Goal: Task Accomplishment & Management: Complete application form

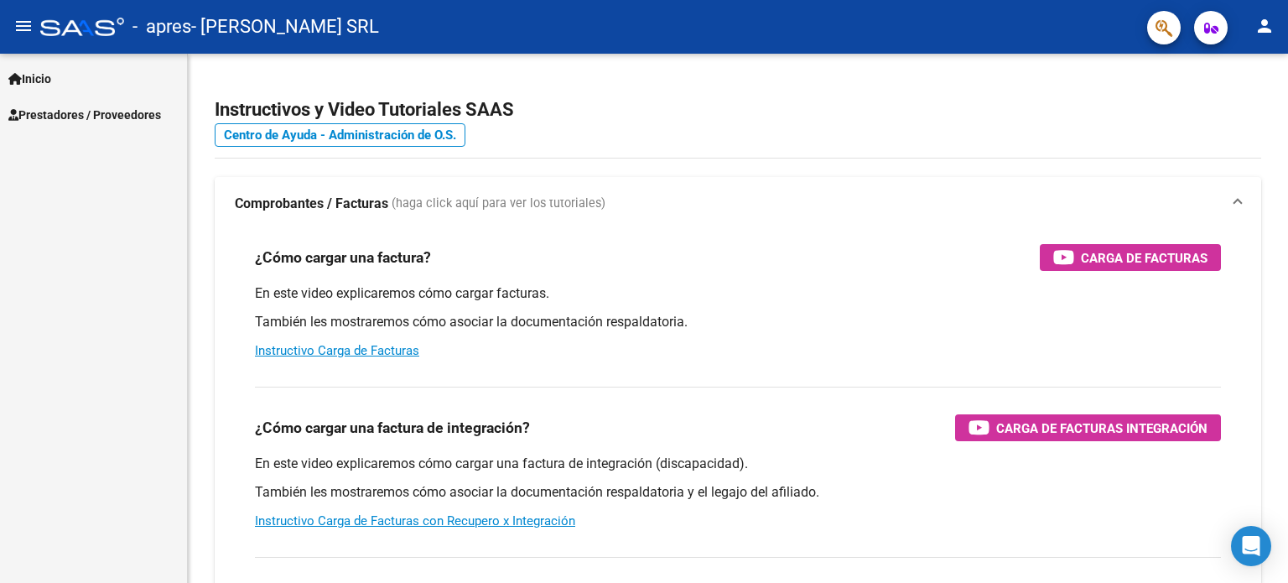
click at [46, 75] on span "Inicio" at bounding box center [29, 79] width 43 height 18
click at [86, 182] on span "Prestadores / Proveedores" at bounding box center [84, 187] width 153 height 18
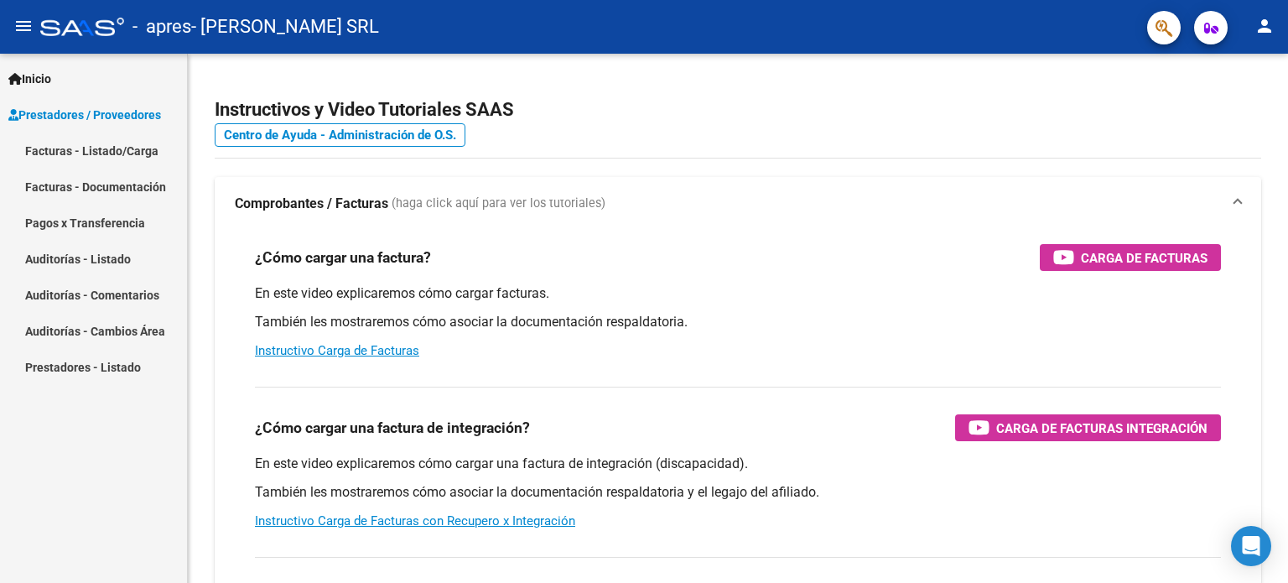
click at [97, 141] on link "Facturas - Listado/Carga" at bounding box center [93, 150] width 187 height 36
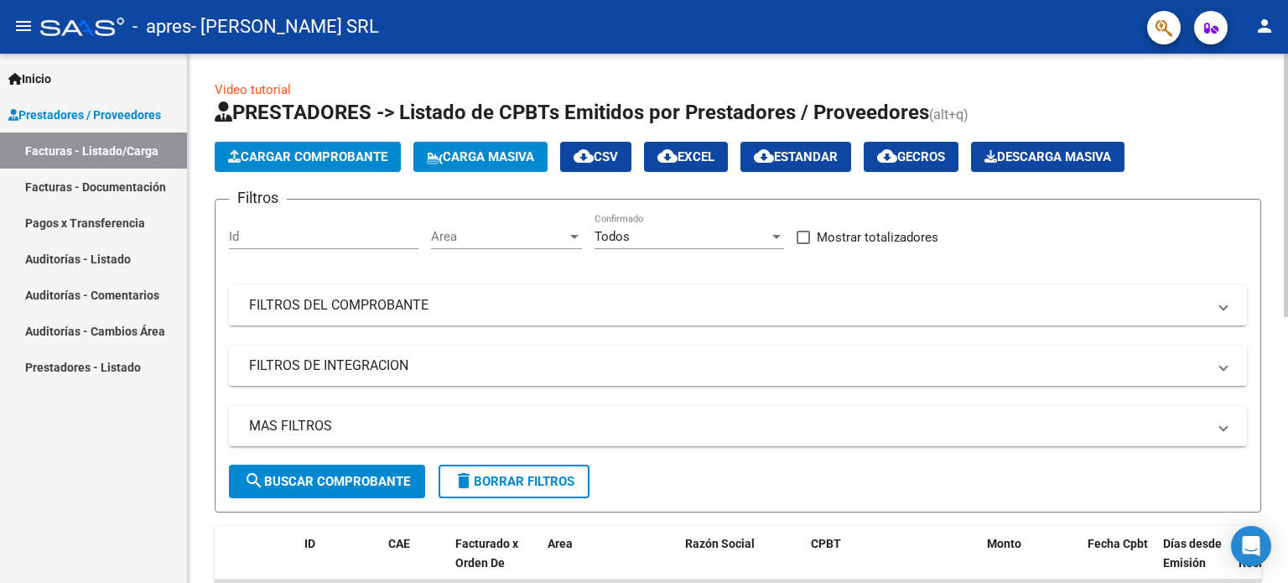
click at [302, 149] on span "Cargar Comprobante" at bounding box center [307, 156] width 159 height 15
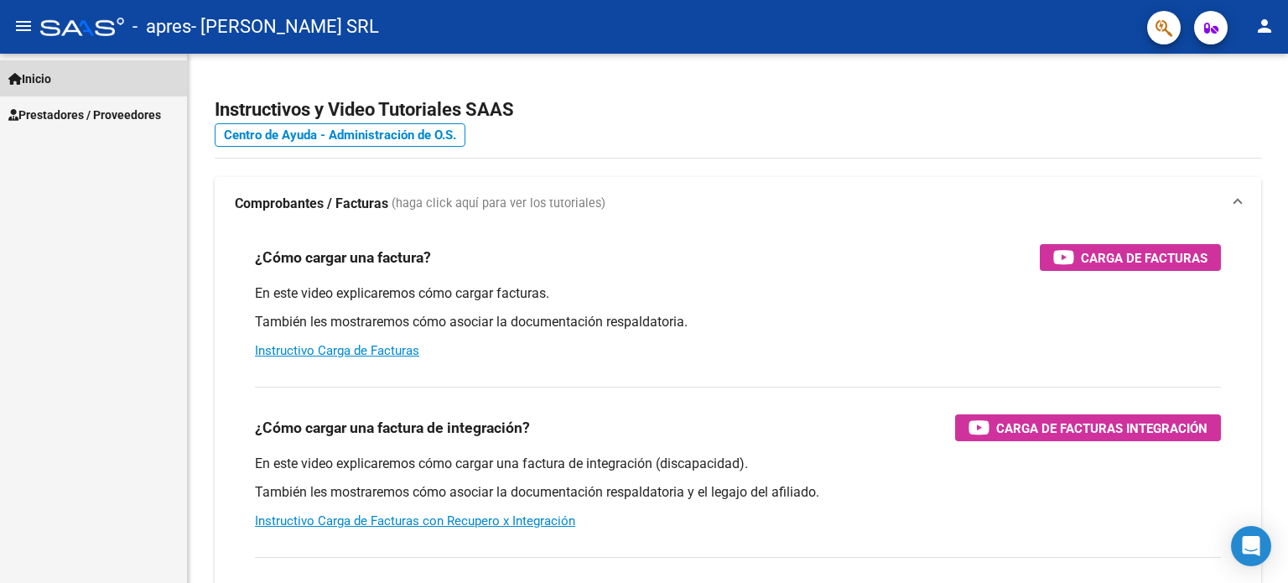
click at [71, 82] on link "Inicio" at bounding box center [93, 78] width 187 height 36
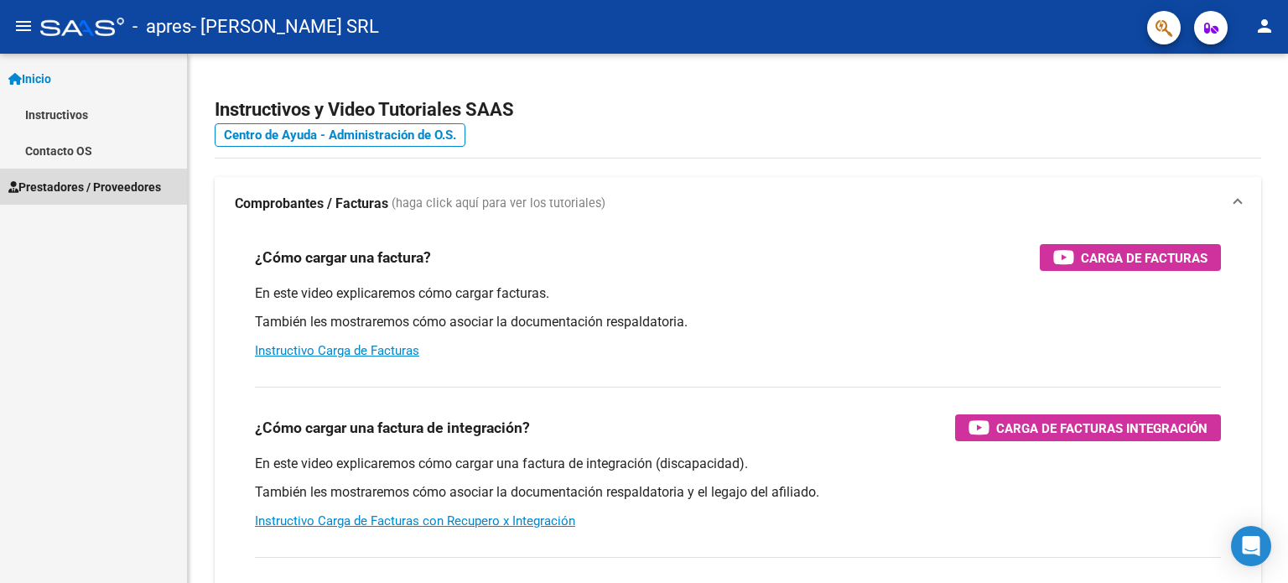
click at [74, 187] on span "Prestadores / Proveedores" at bounding box center [84, 187] width 153 height 18
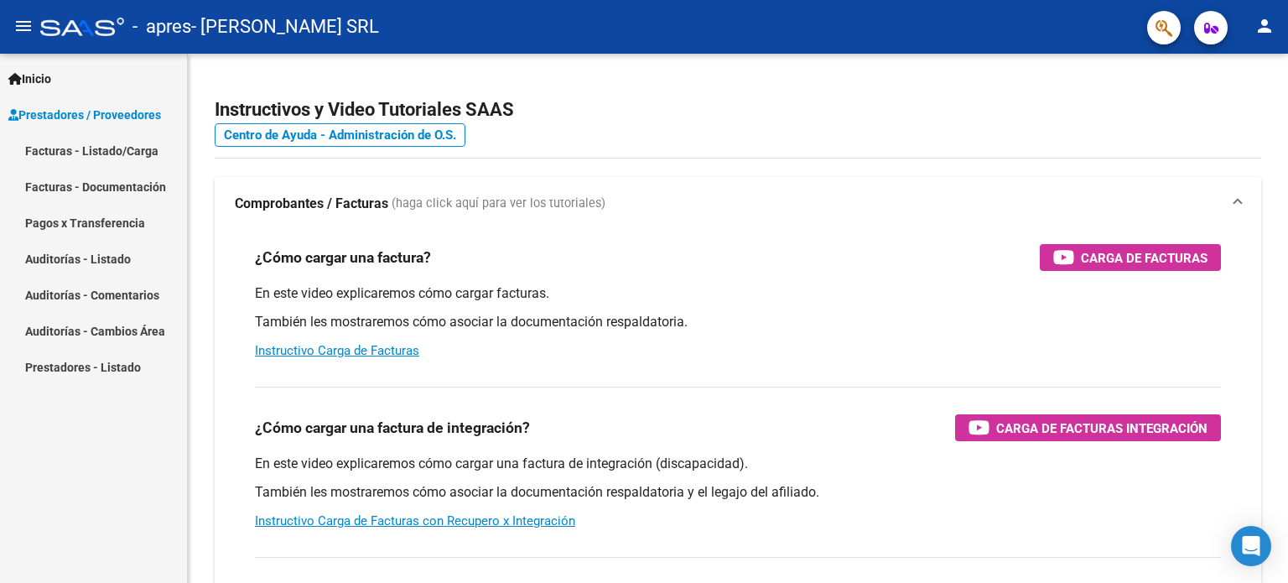
click at [87, 143] on link "Facturas - Listado/Carga" at bounding box center [93, 150] width 187 height 36
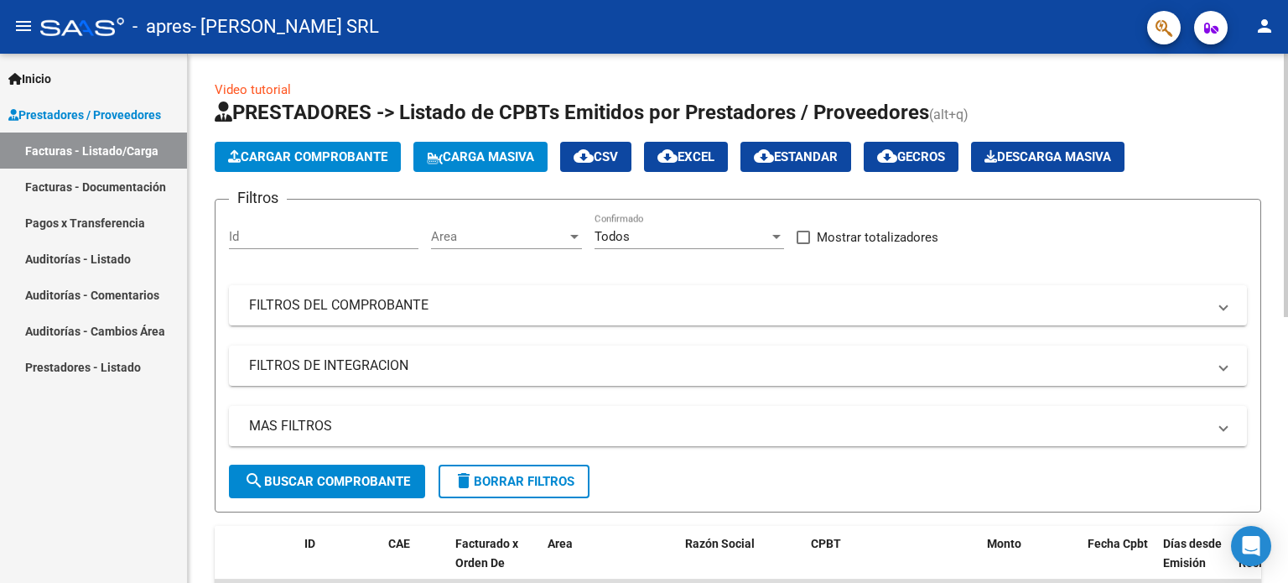
click at [316, 161] on span "Cargar Comprobante" at bounding box center [307, 156] width 159 height 15
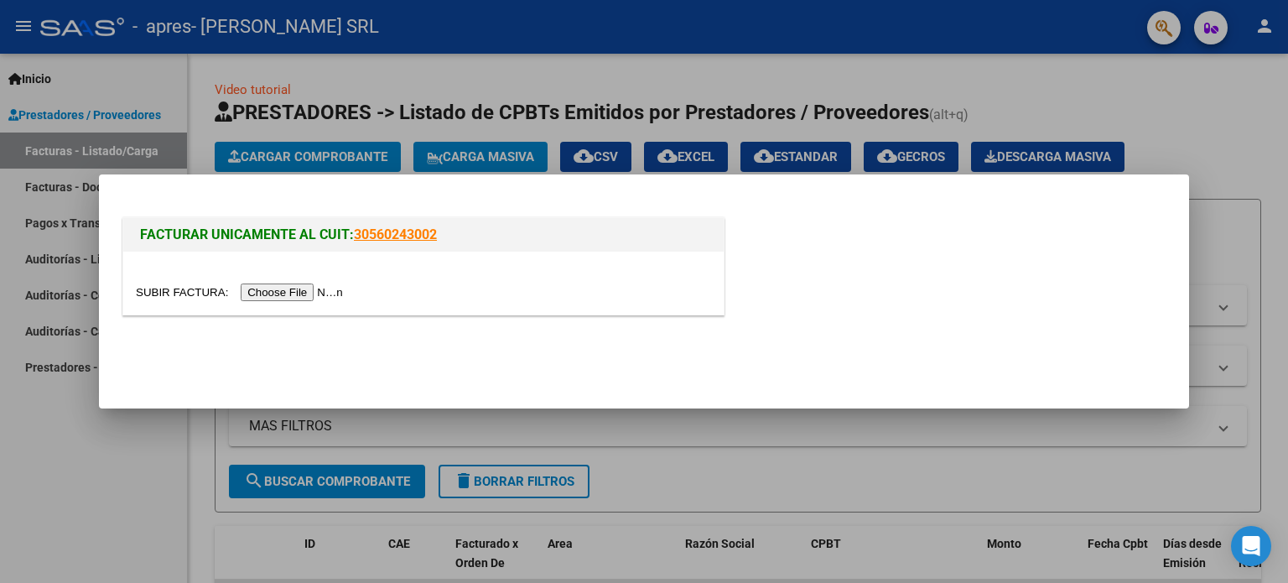
click at [311, 291] on input "file" at bounding box center [242, 292] width 212 height 18
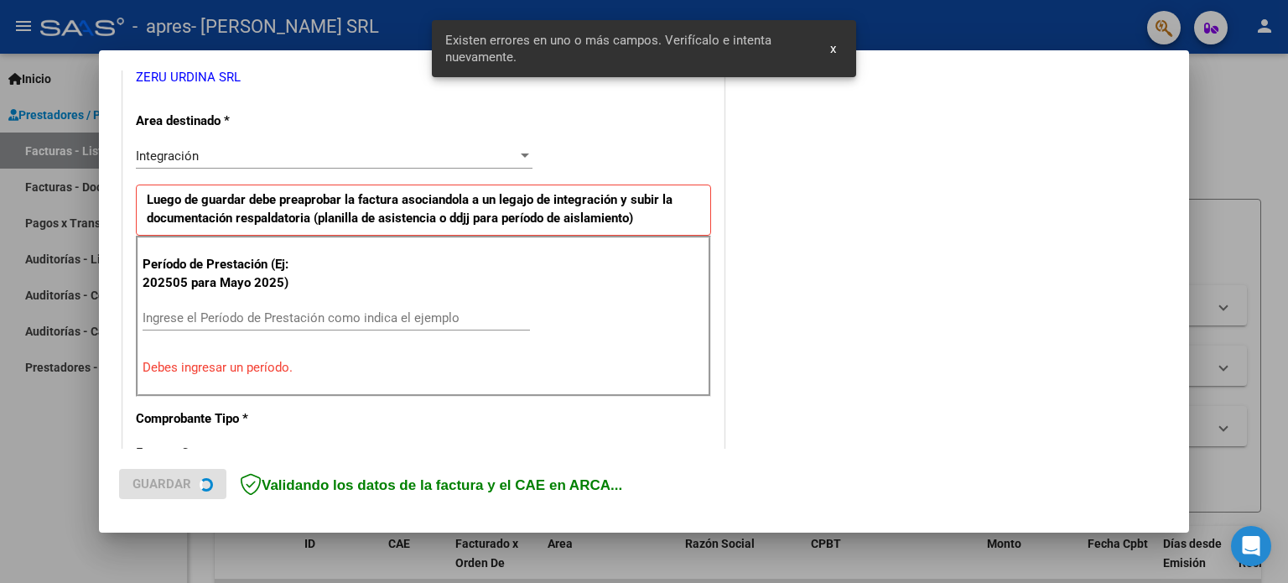
scroll to position [361, 0]
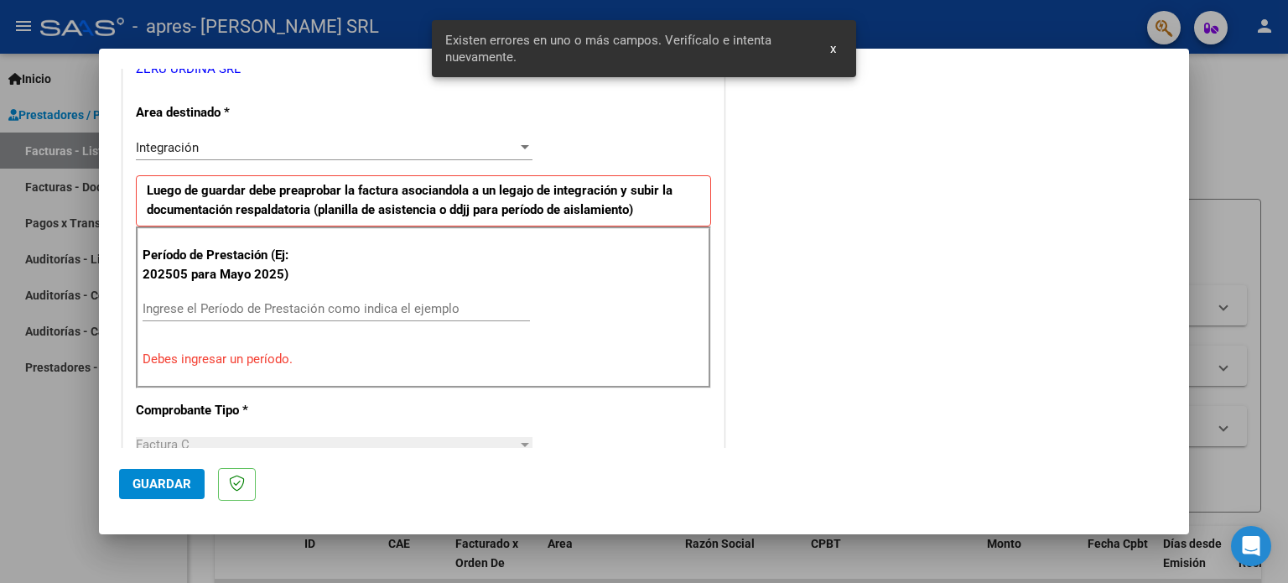
click at [189, 301] on input "Ingrese el Período de Prestación como indica el ejemplo" at bounding box center [336, 308] width 387 height 15
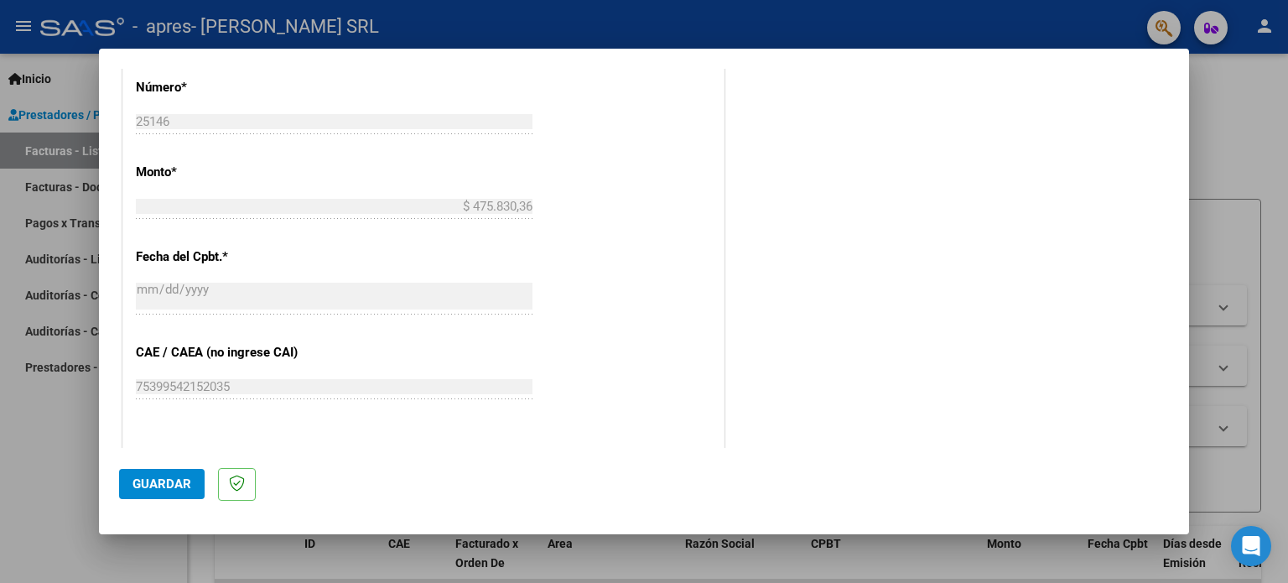
scroll to position [948, 0]
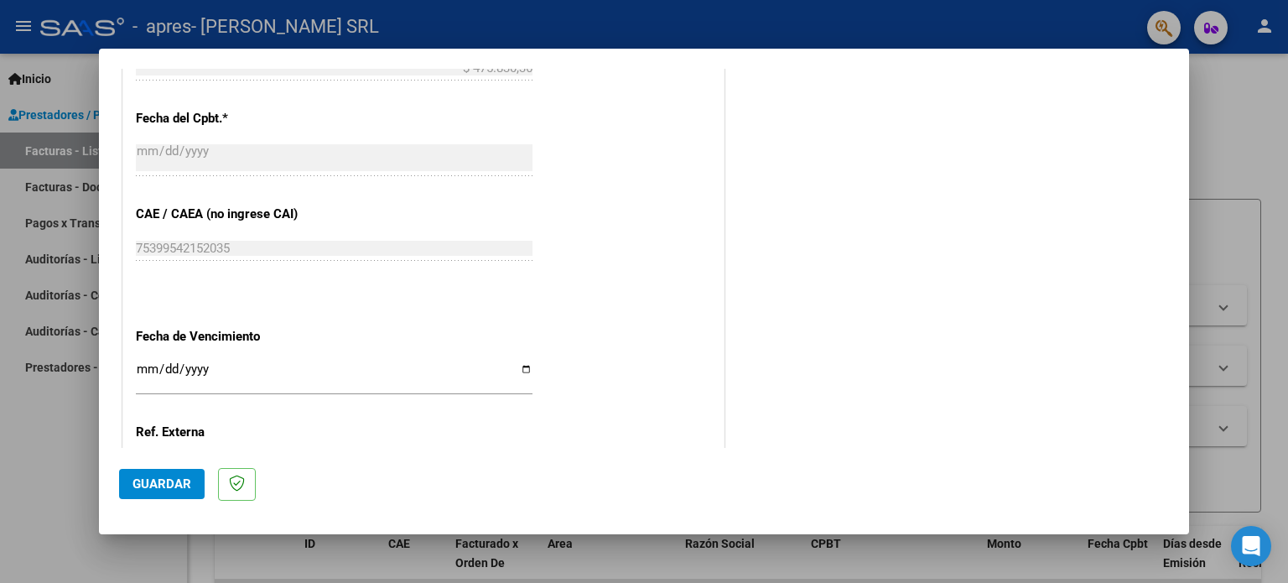
type input "202509"
click at [160, 483] on span "Guardar" at bounding box center [161, 483] width 59 height 15
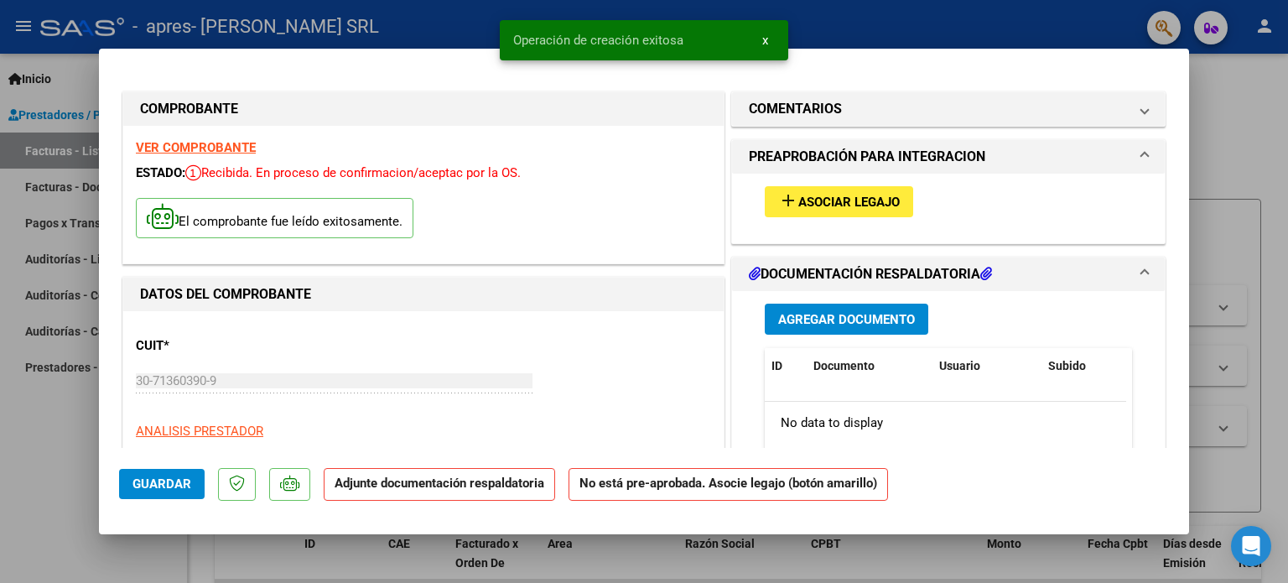
click at [803, 192] on button "add Asociar Legajo" at bounding box center [839, 201] width 148 height 31
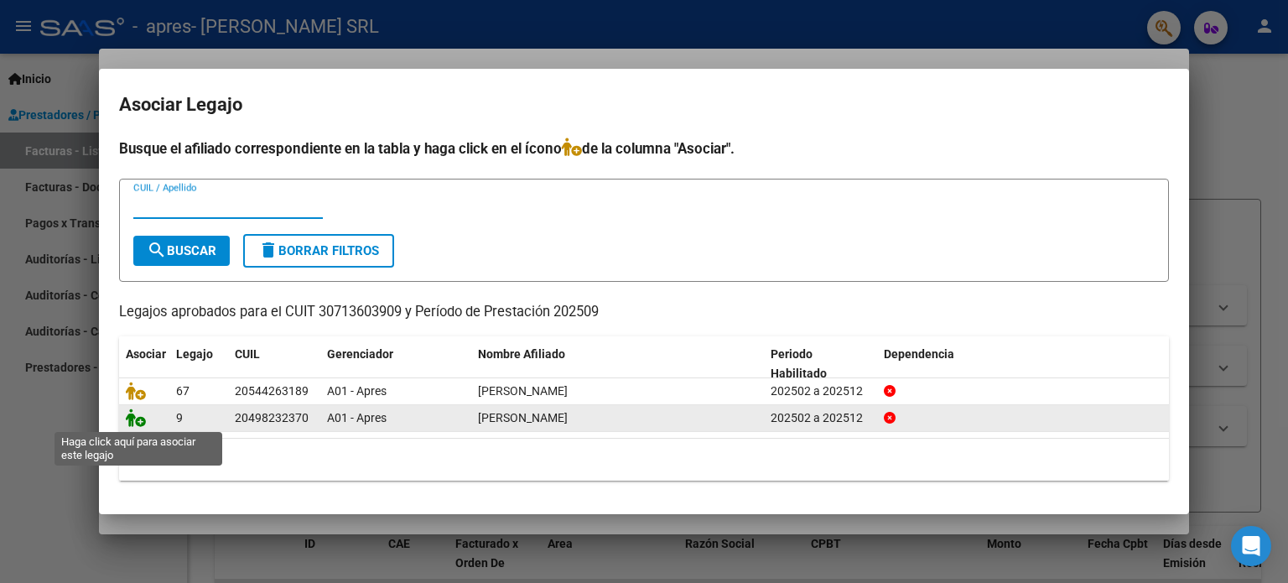
click at [134, 417] on icon at bounding box center [136, 417] width 20 height 18
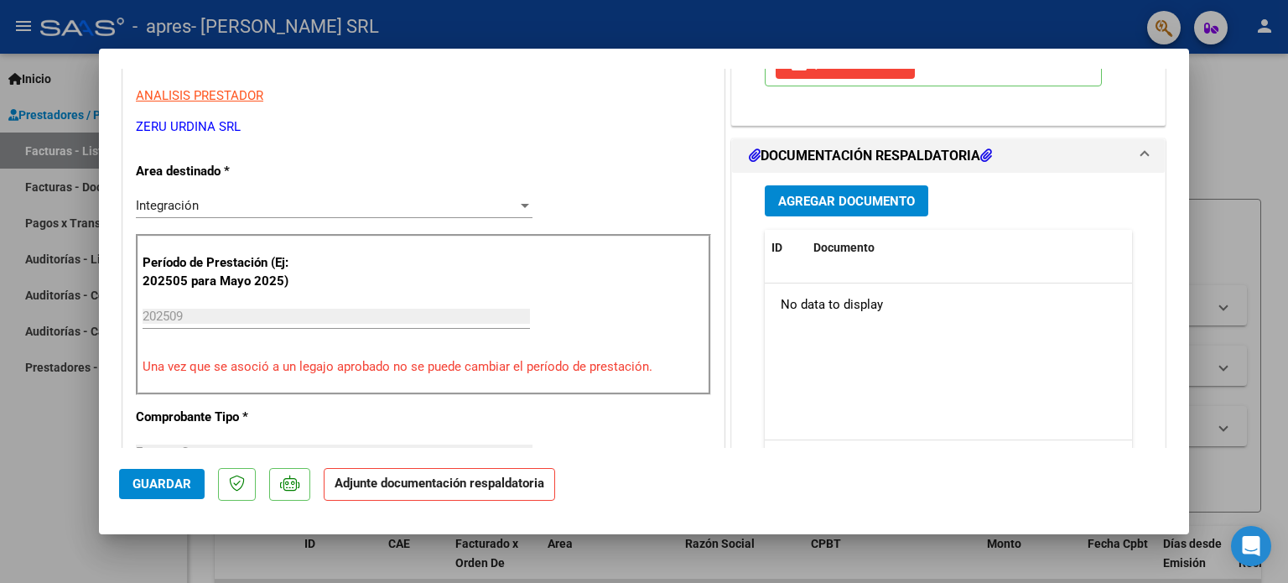
scroll to position [252, 0]
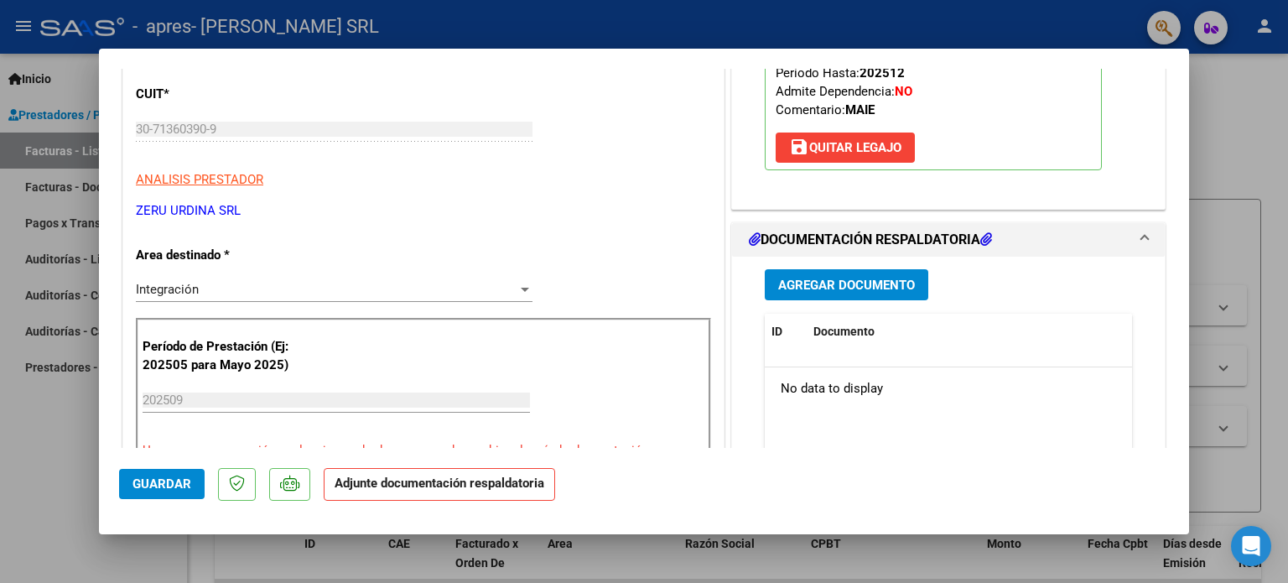
click at [842, 291] on span "Agregar Documento" at bounding box center [846, 285] width 137 height 15
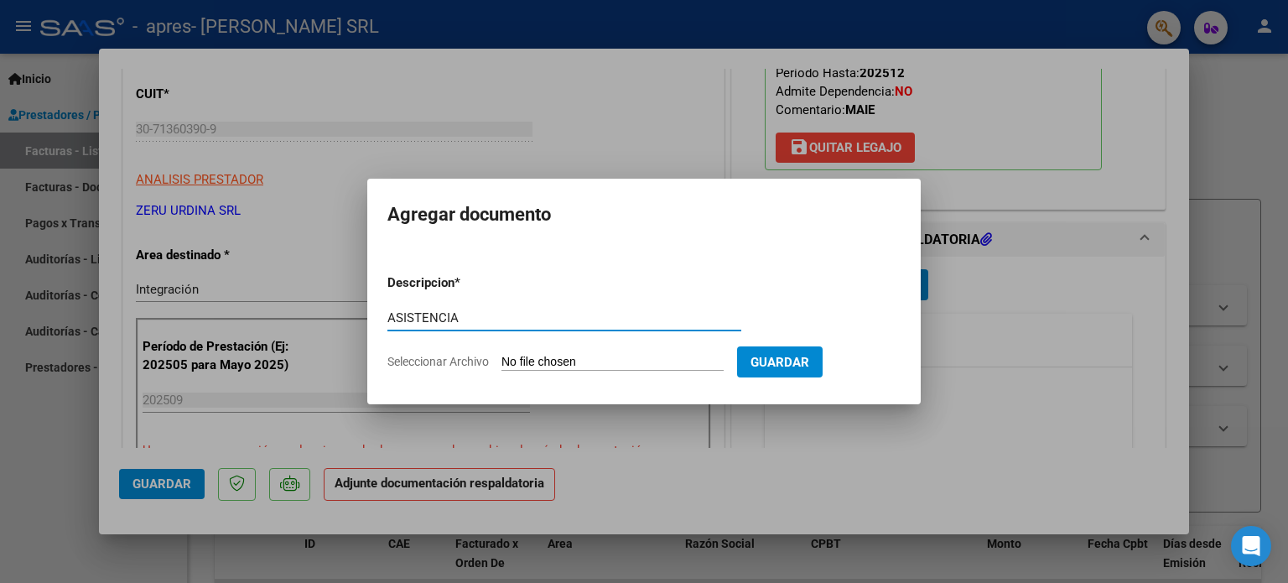
type input "ASISTENCIA"
click at [501, 355] on input "Seleccionar Archivo" at bounding box center [612, 363] width 222 height 16
type input "C:\fakepath\MANOLI, Santino - PA SEPT.pdf"
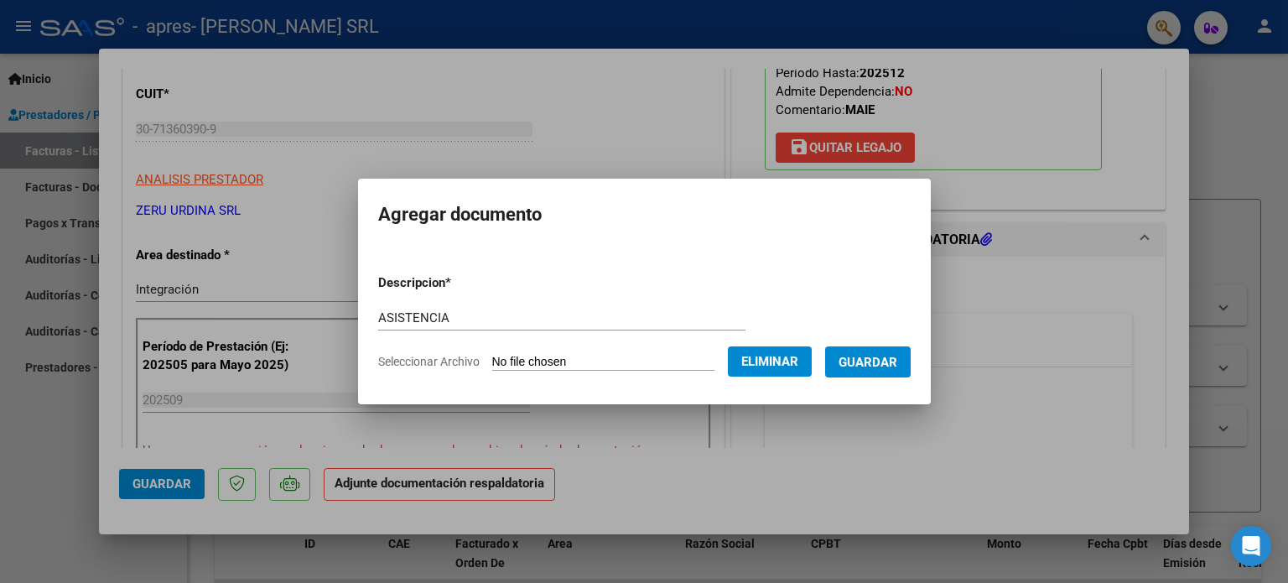
click at [879, 361] on span "Guardar" at bounding box center [868, 362] width 59 height 15
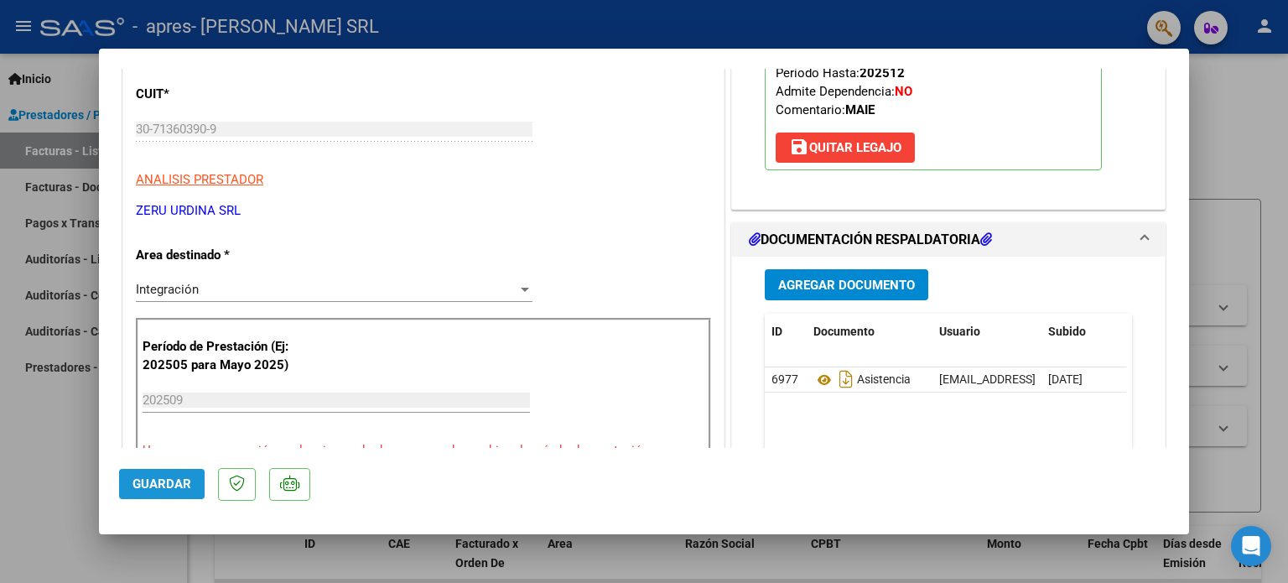
click at [153, 484] on span "Guardar" at bounding box center [161, 483] width 59 height 15
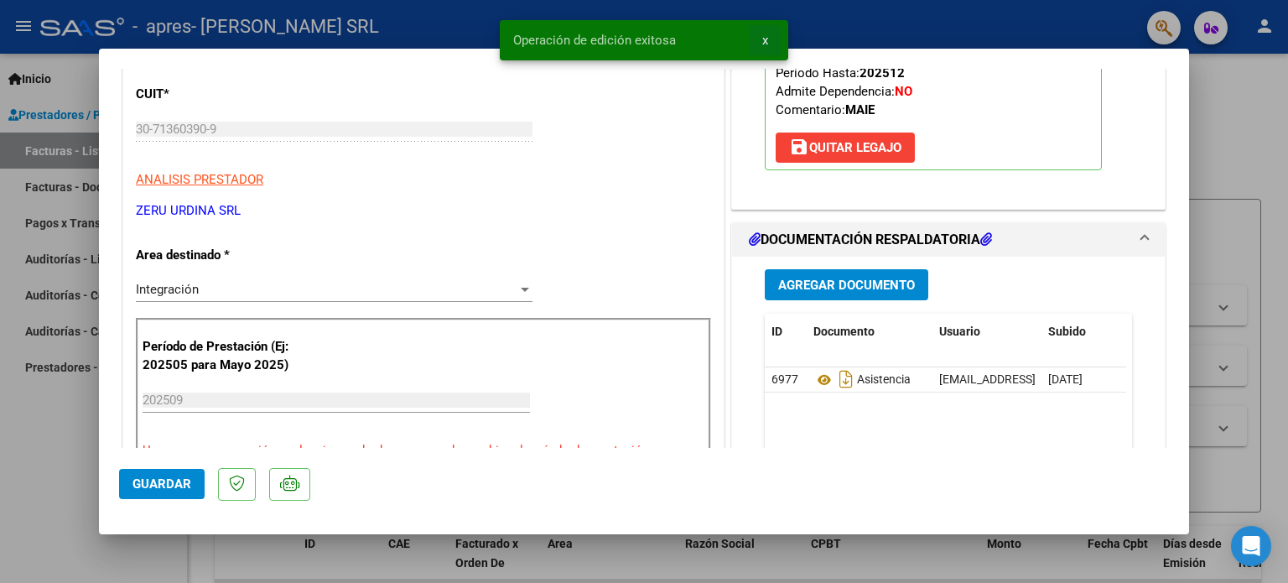
click at [765, 39] on span "x" at bounding box center [765, 40] width 6 height 15
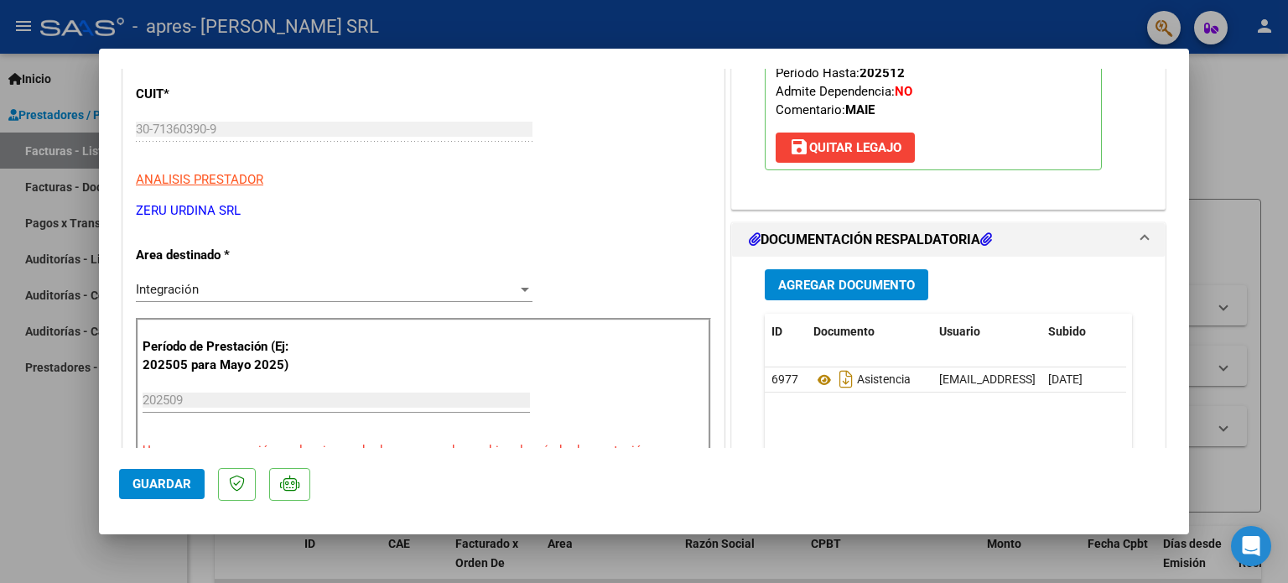
click at [32, 439] on div at bounding box center [644, 291] width 1288 height 583
type input "$ 0,00"
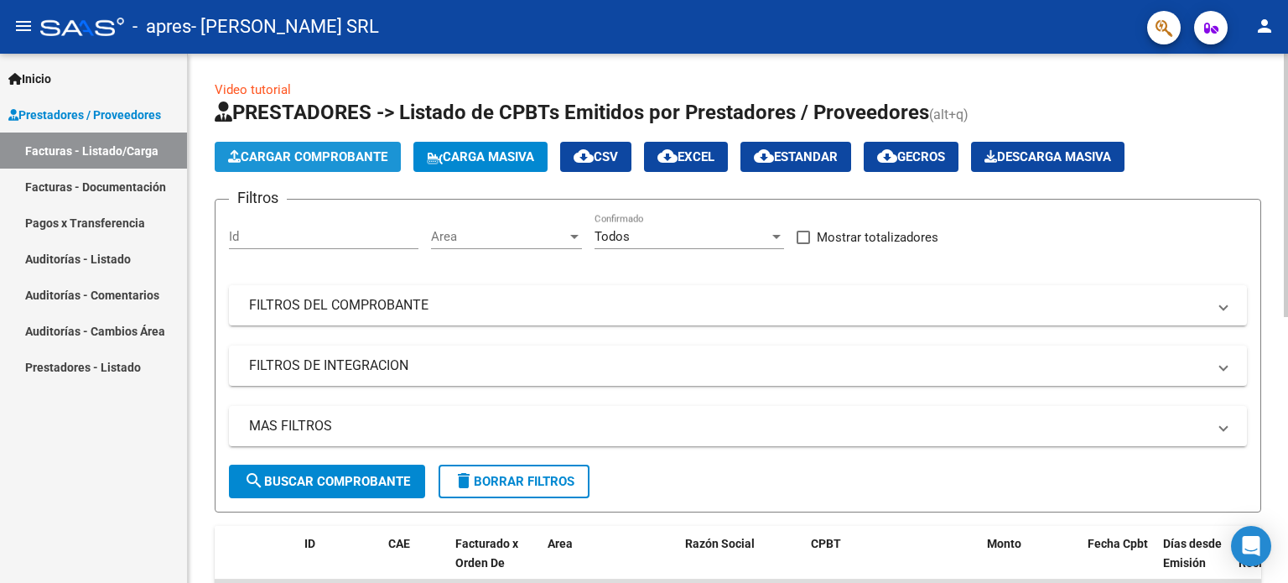
click at [289, 153] on span "Cargar Comprobante" at bounding box center [307, 156] width 159 height 15
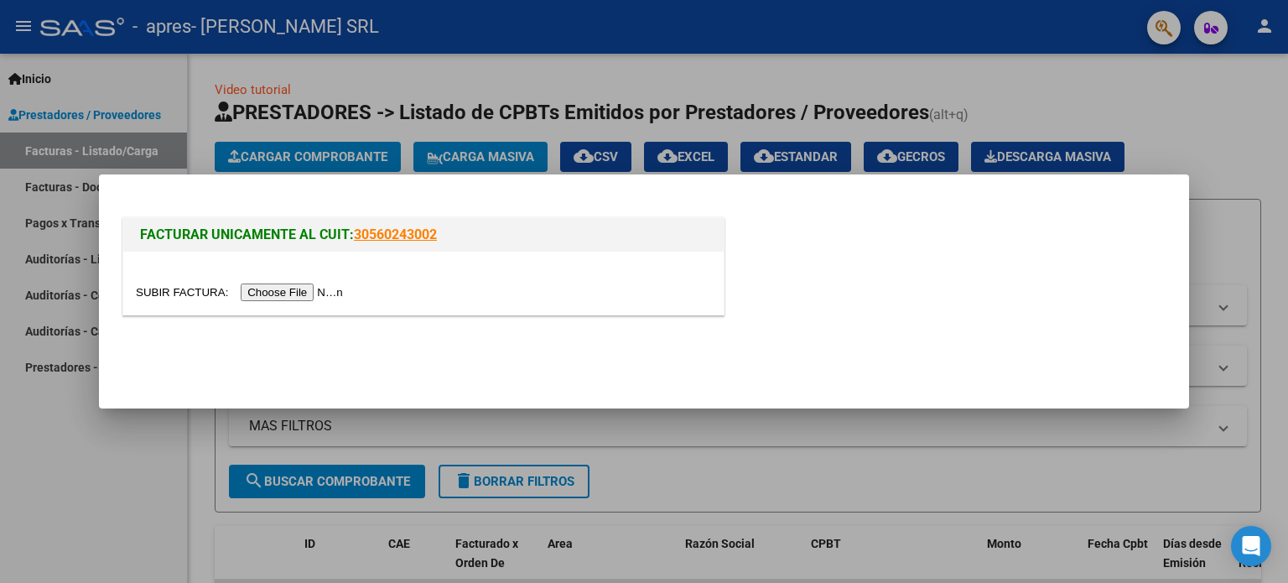
click at [285, 296] on input "file" at bounding box center [242, 292] width 212 height 18
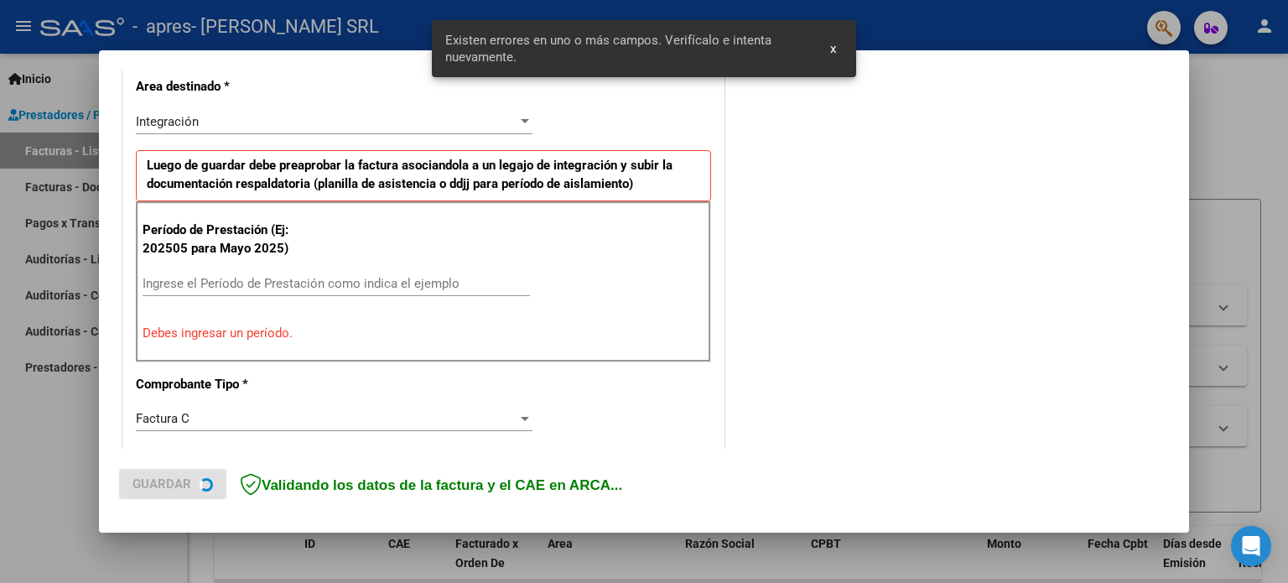
scroll to position [392, 0]
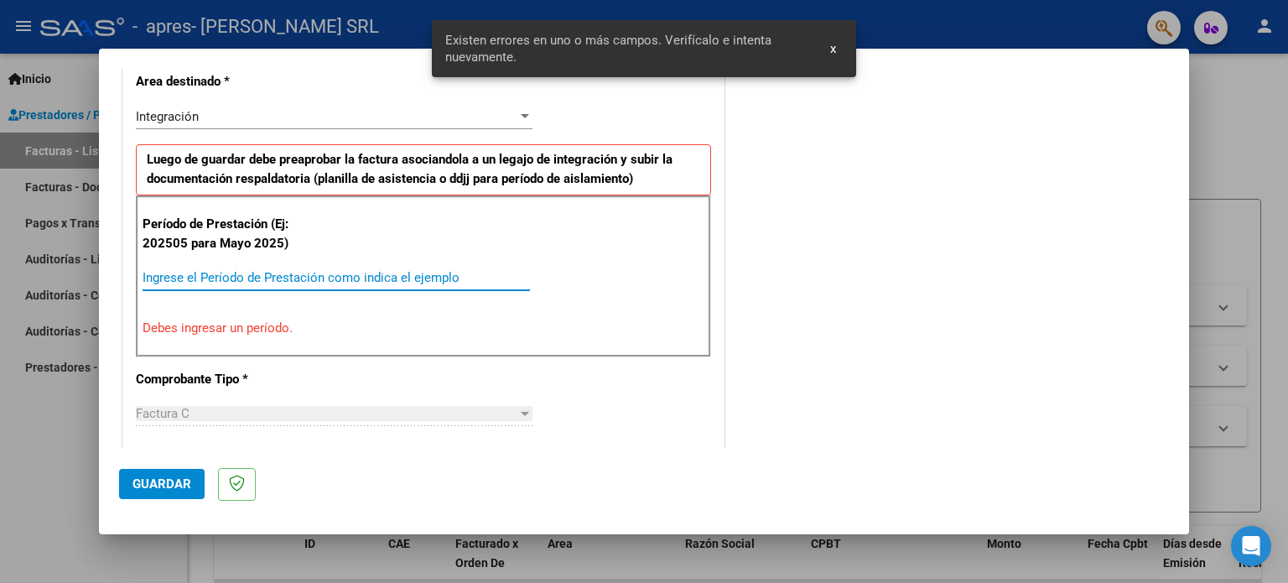
click at [218, 278] on input "Ingrese el Período de Prestación como indica el ejemplo" at bounding box center [336, 277] width 387 height 15
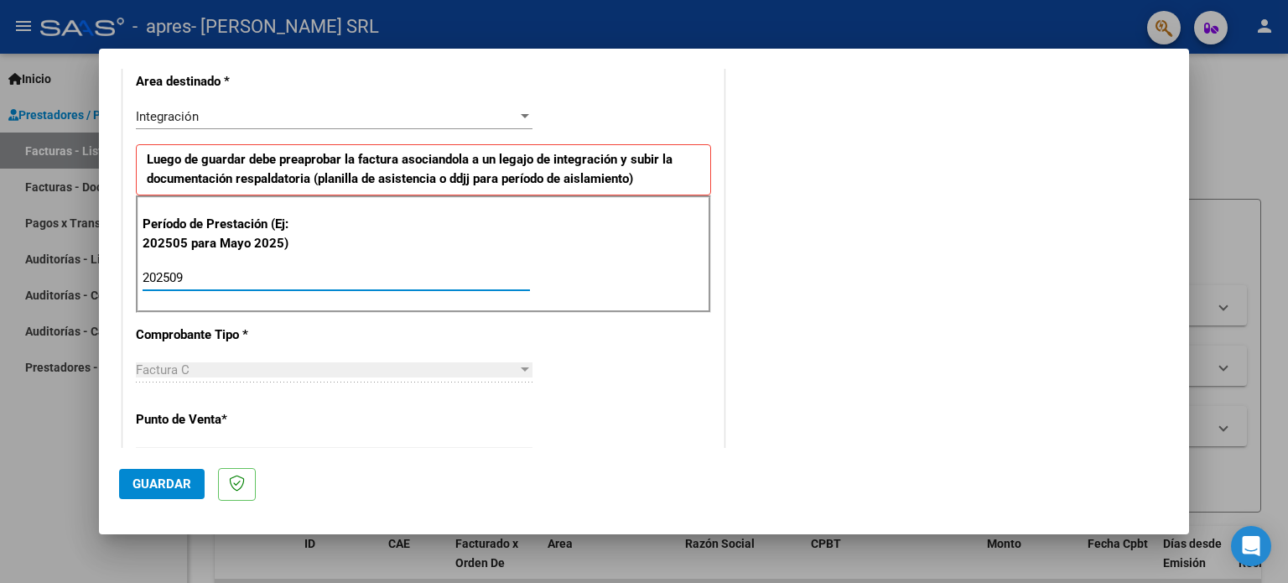
type input "202509"
click at [161, 481] on span "Guardar" at bounding box center [161, 483] width 59 height 15
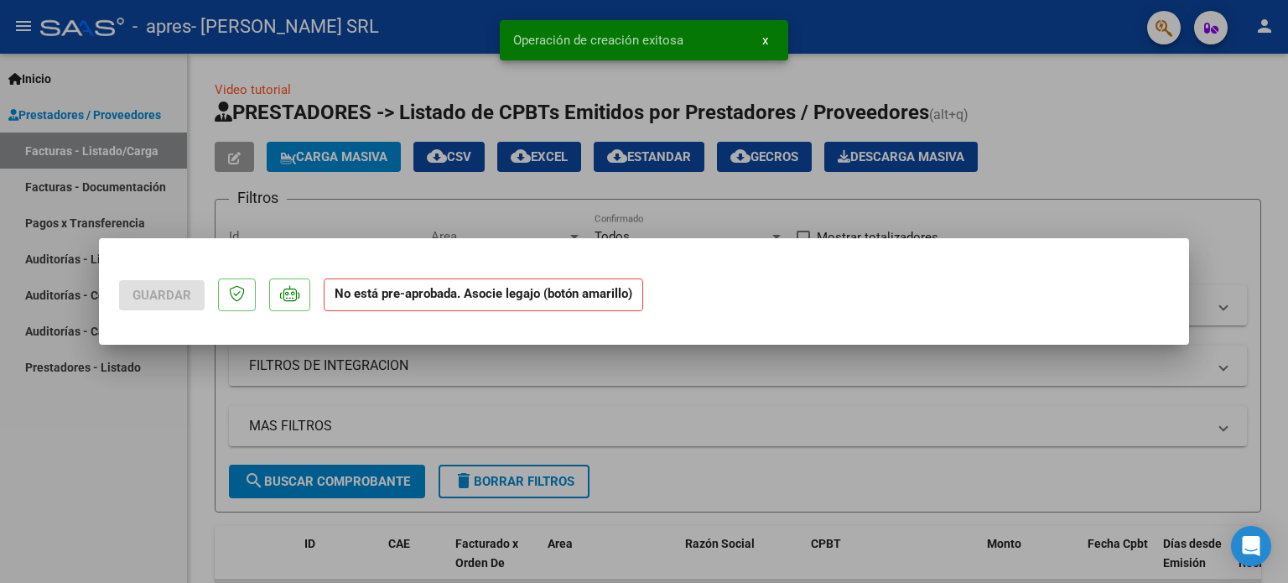
scroll to position [0, 0]
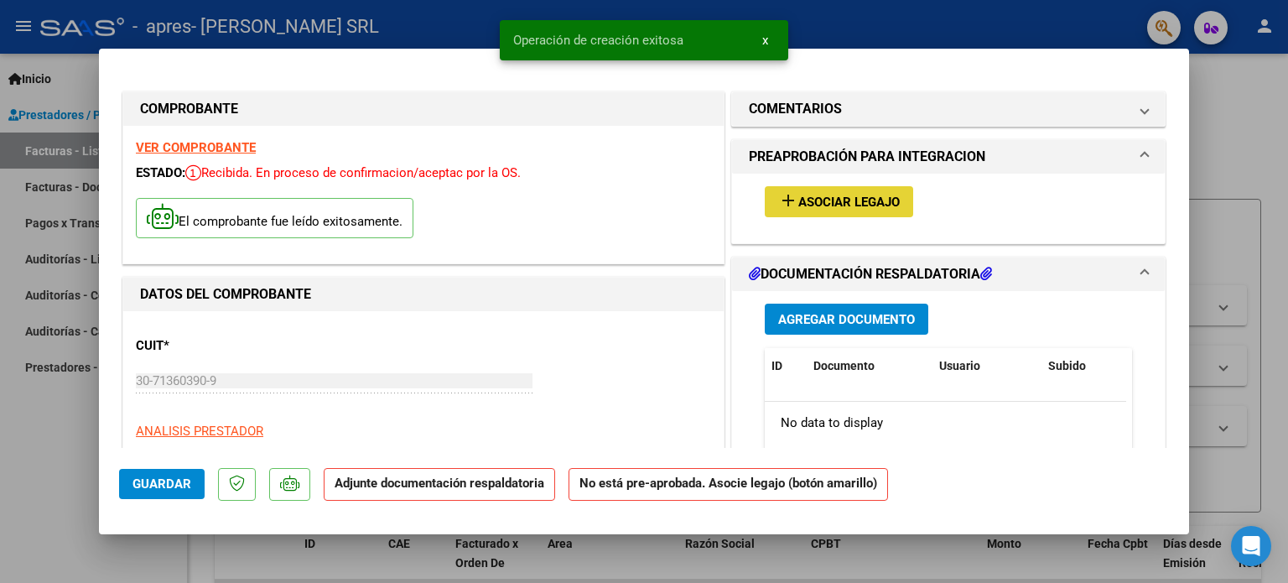
click at [816, 209] on span "Asociar Legajo" at bounding box center [848, 202] width 101 height 15
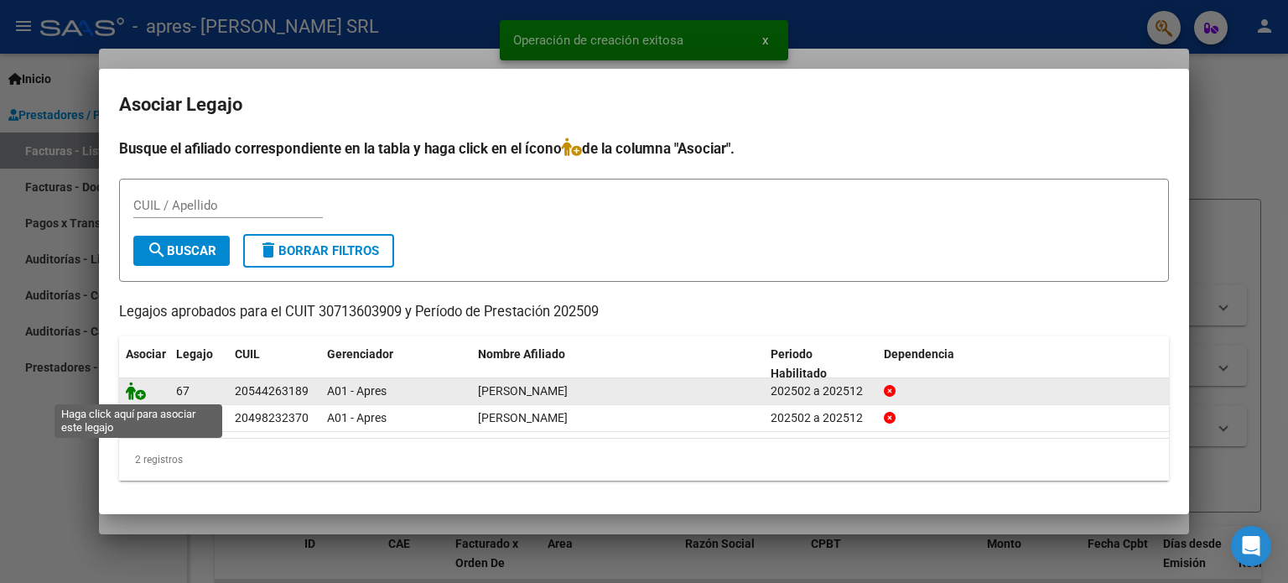
click at [136, 395] on icon at bounding box center [136, 391] width 20 height 18
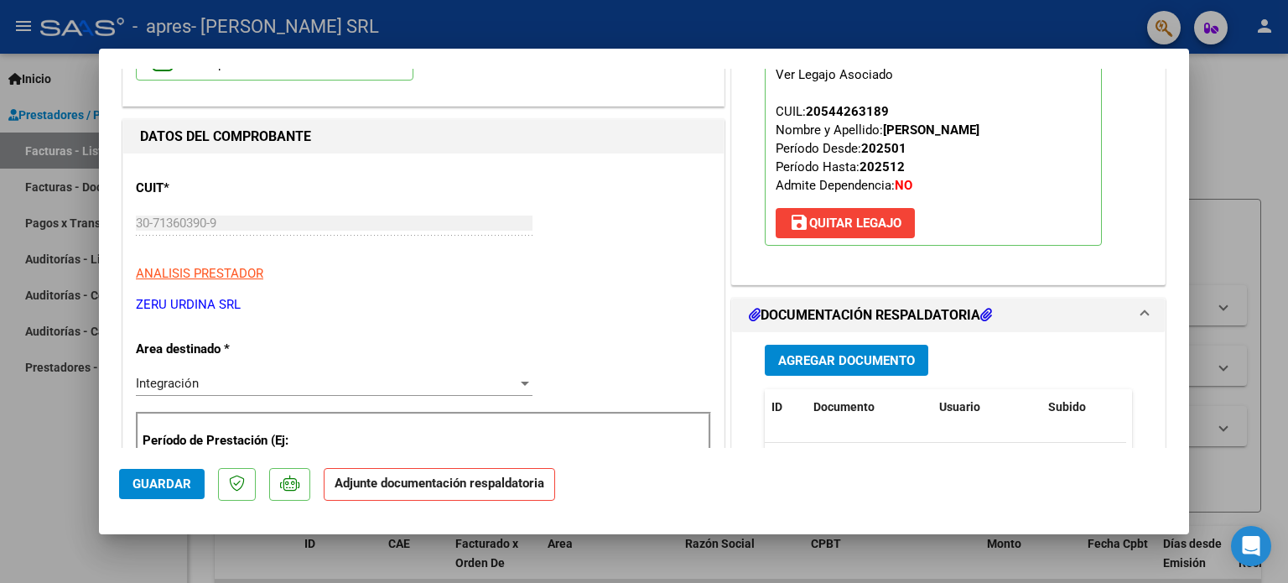
scroll to position [252, 0]
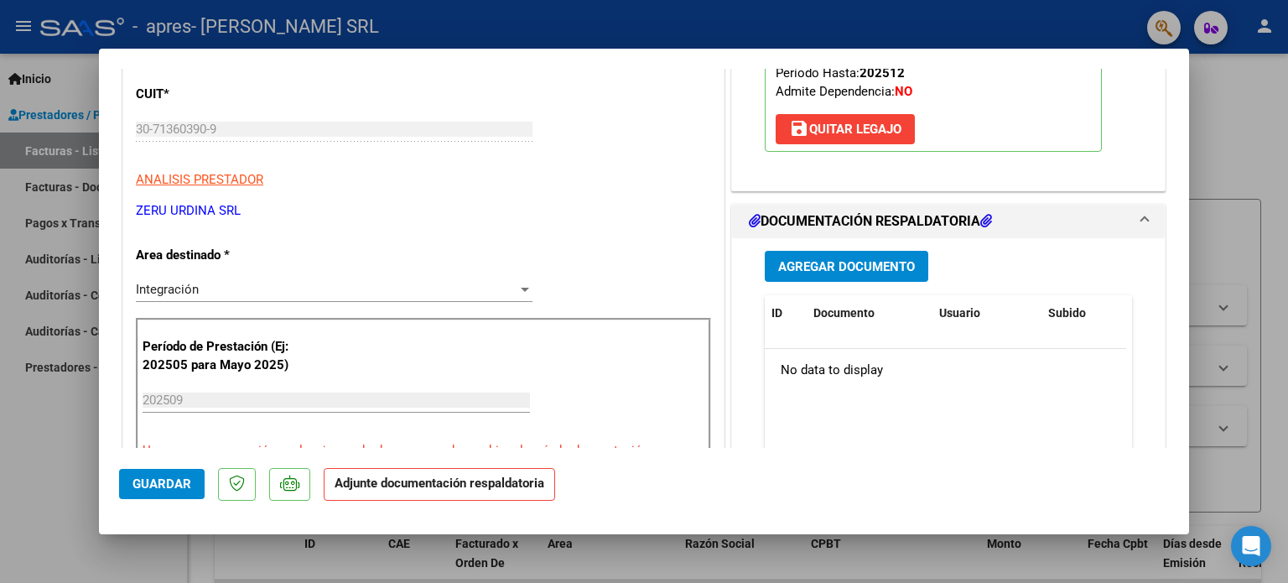
click at [815, 273] on span "Agregar Documento" at bounding box center [846, 266] width 137 height 15
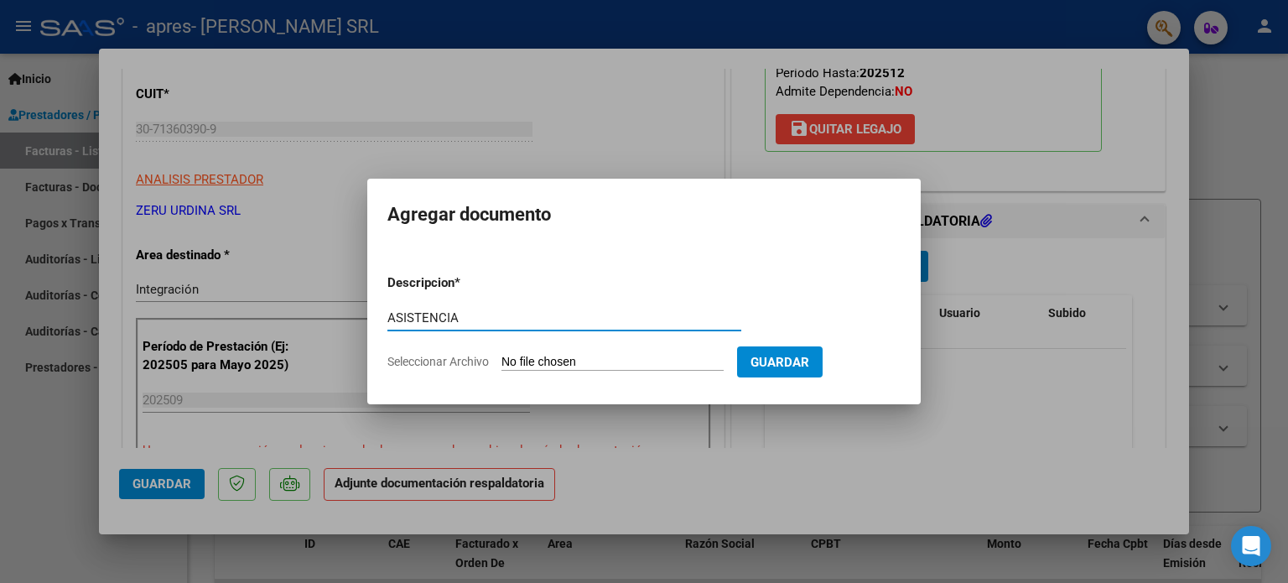
type input "ASISTENCIA"
click at [501, 355] on input "Seleccionar Archivo" at bounding box center [612, 363] width 222 height 16
type input "C:\fakepath\[PERSON_NAME], [PERSON_NAME] - PA SEPT.pdf"
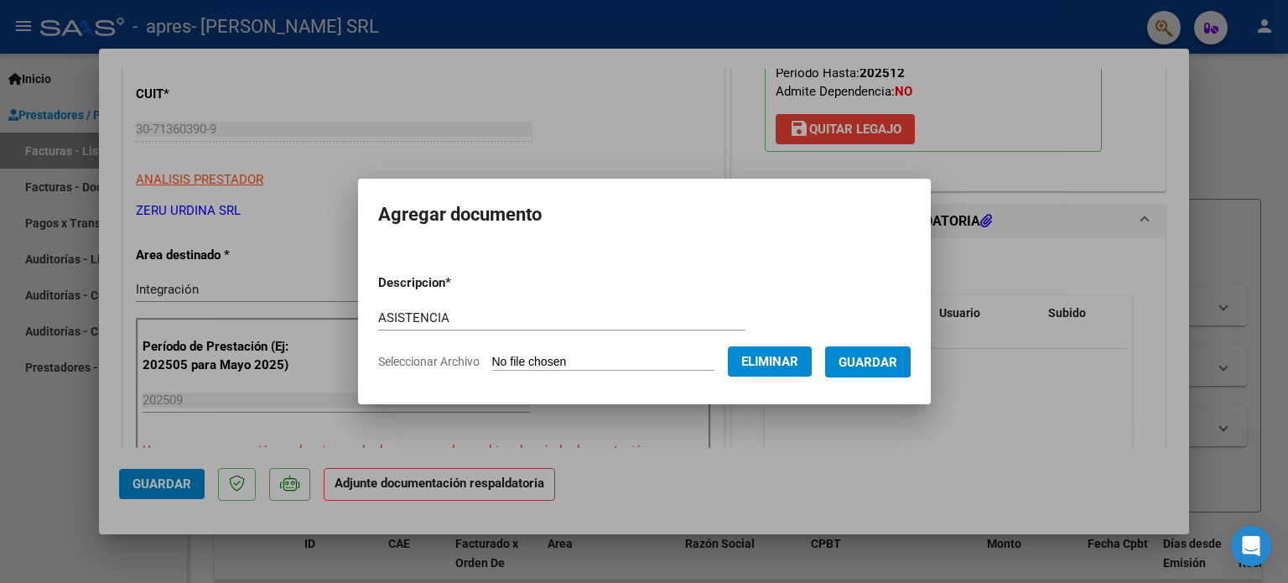
click at [886, 356] on span "Guardar" at bounding box center [868, 362] width 59 height 15
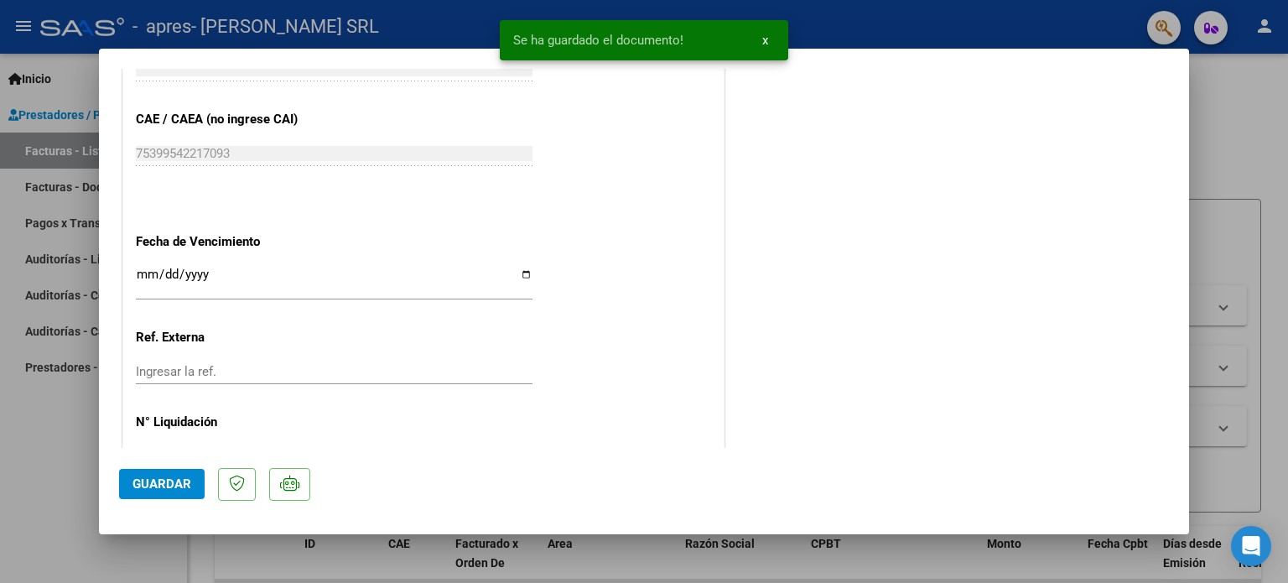
scroll to position [1090, 0]
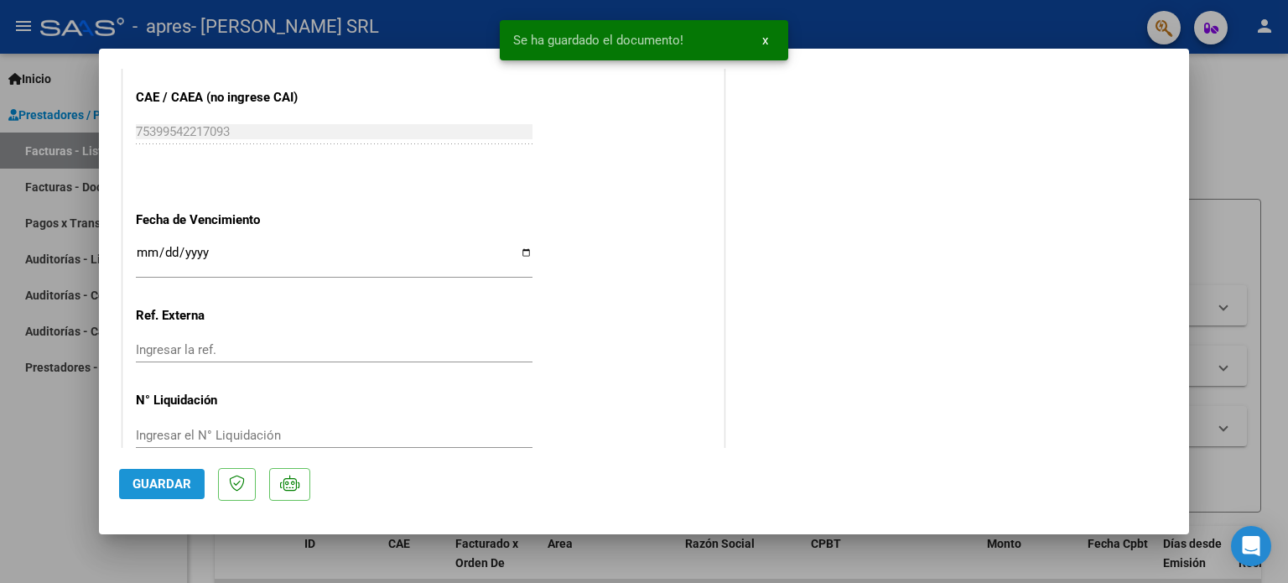
click at [161, 486] on span "Guardar" at bounding box center [161, 483] width 59 height 15
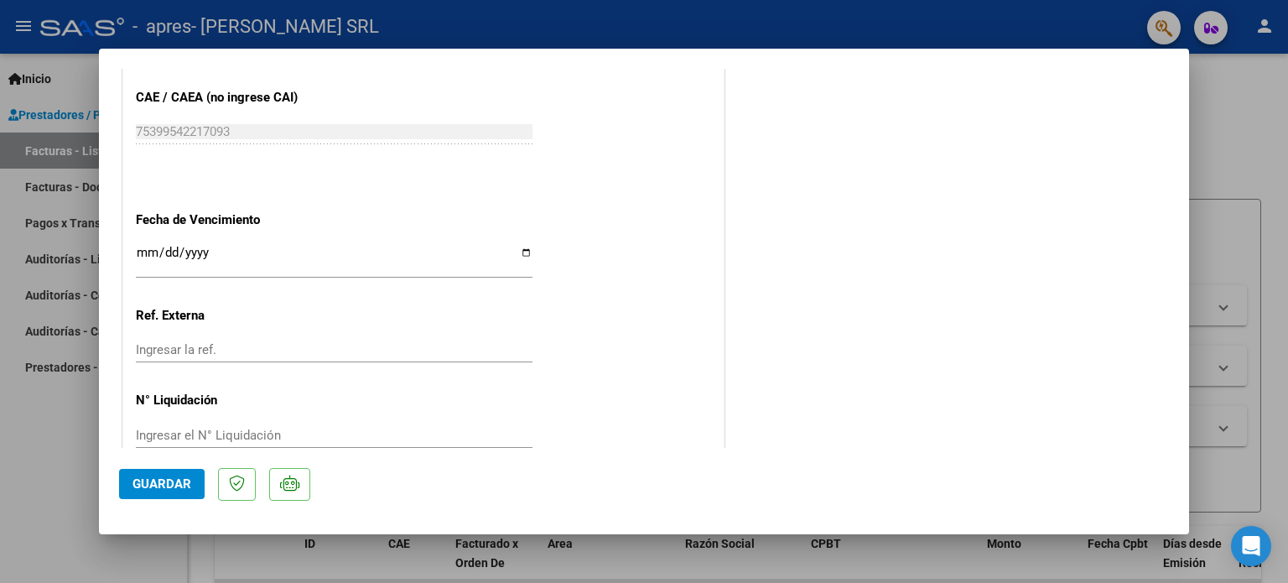
click at [68, 504] on div at bounding box center [644, 291] width 1288 height 583
type input "$ 0,00"
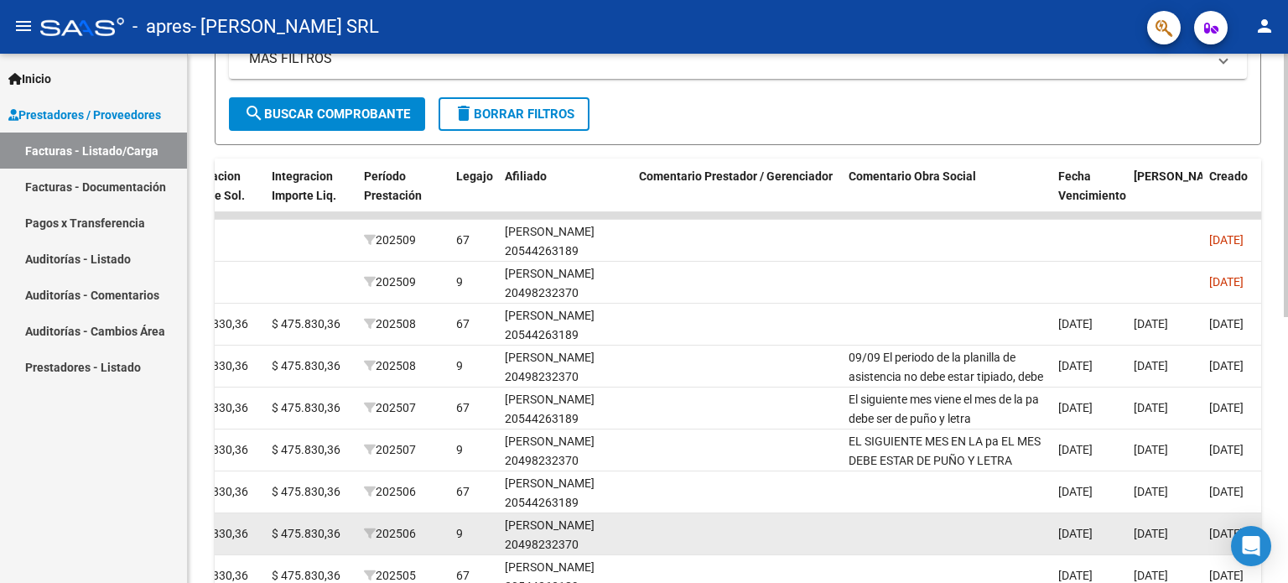
scroll to position [451, 0]
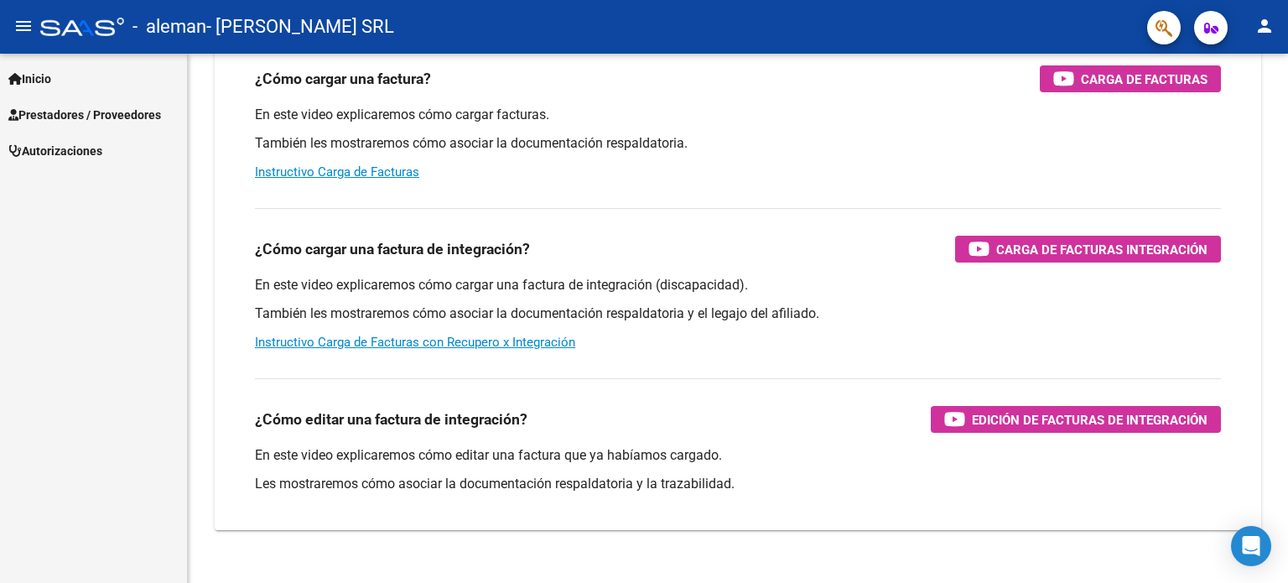
scroll to position [205, 0]
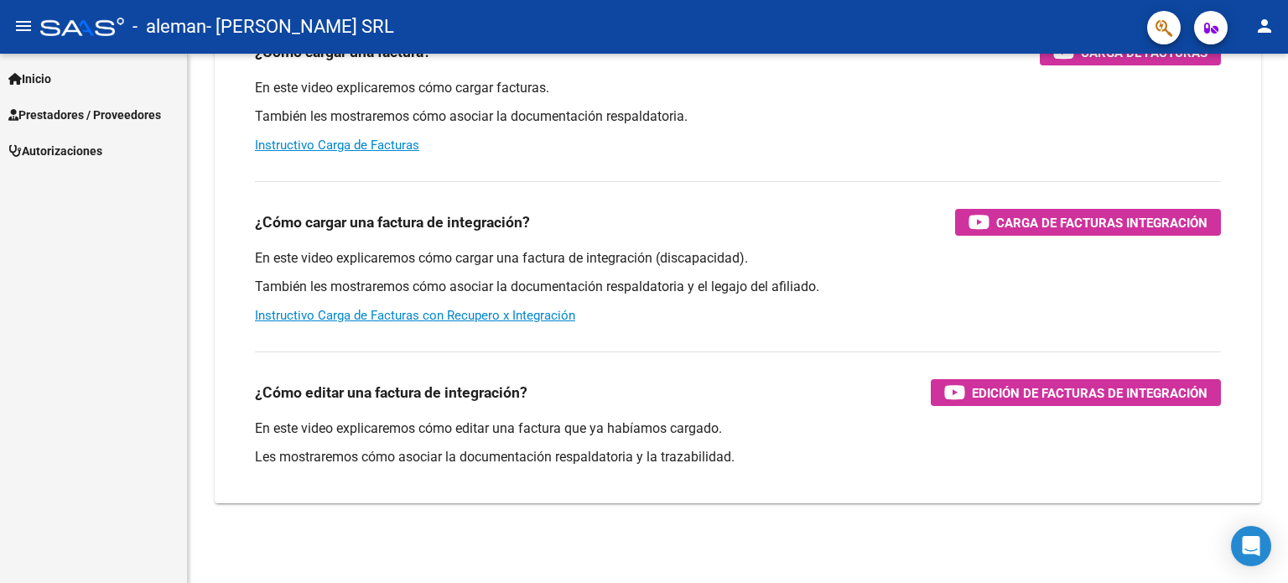
click at [94, 119] on span "Prestadores / Proveedores" at bounding box center [84, 115] width 153 height 18
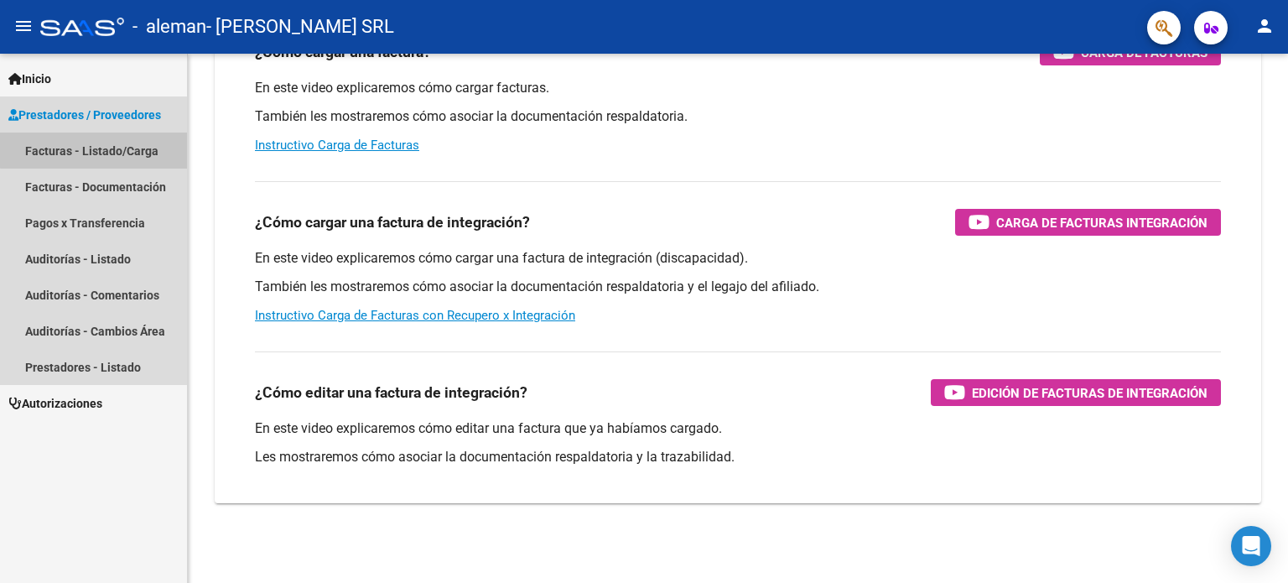
click at [97, 146] on link "Facturas - Listado/Carga" at bounding box center [93, 150] width 187 height 36
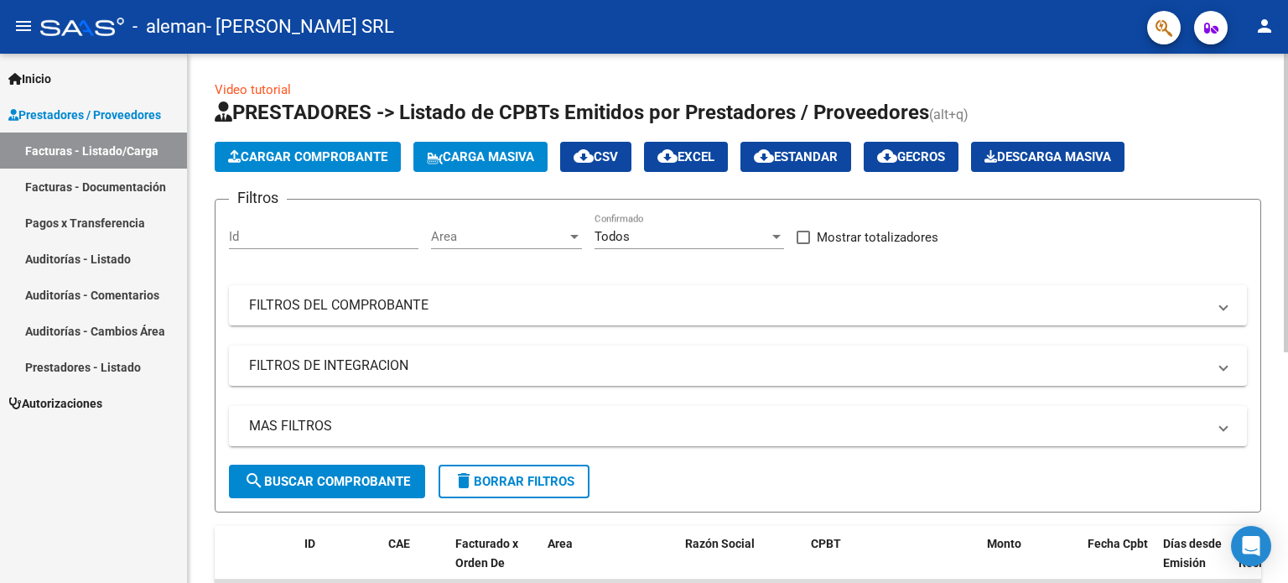
click at [312, 150] on span "Cargar Comprobante" at bounding box center [307, 156] width 159 height 15
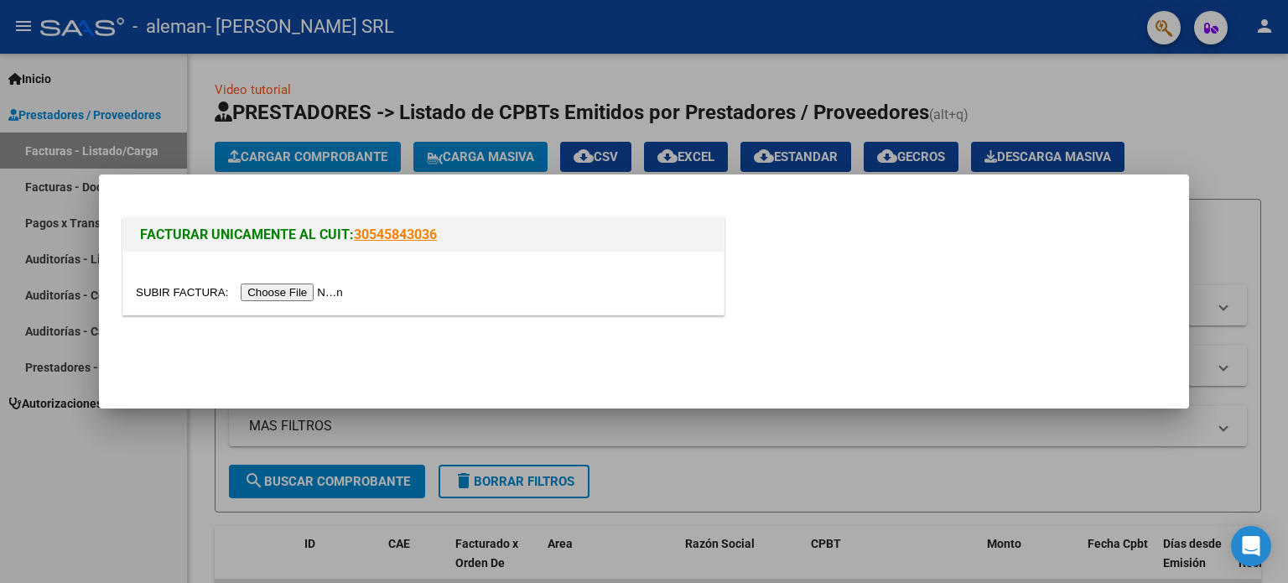
click at [305, 299] on input "file" at bounding box center [242, 292] width 212 height 18
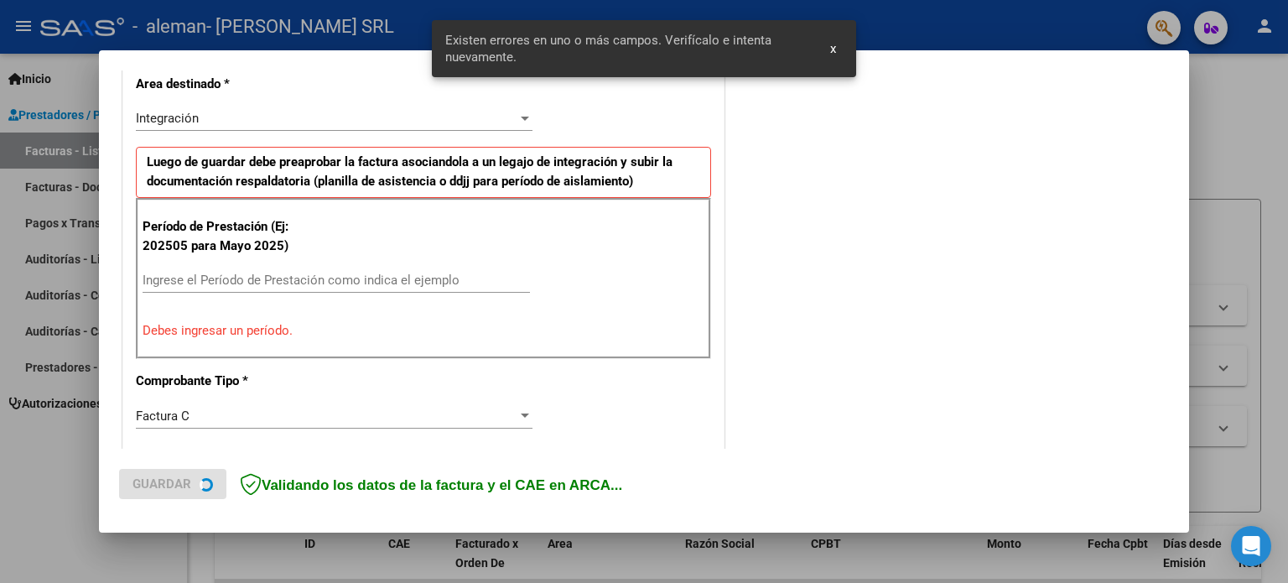
scroll to position [392, 0]
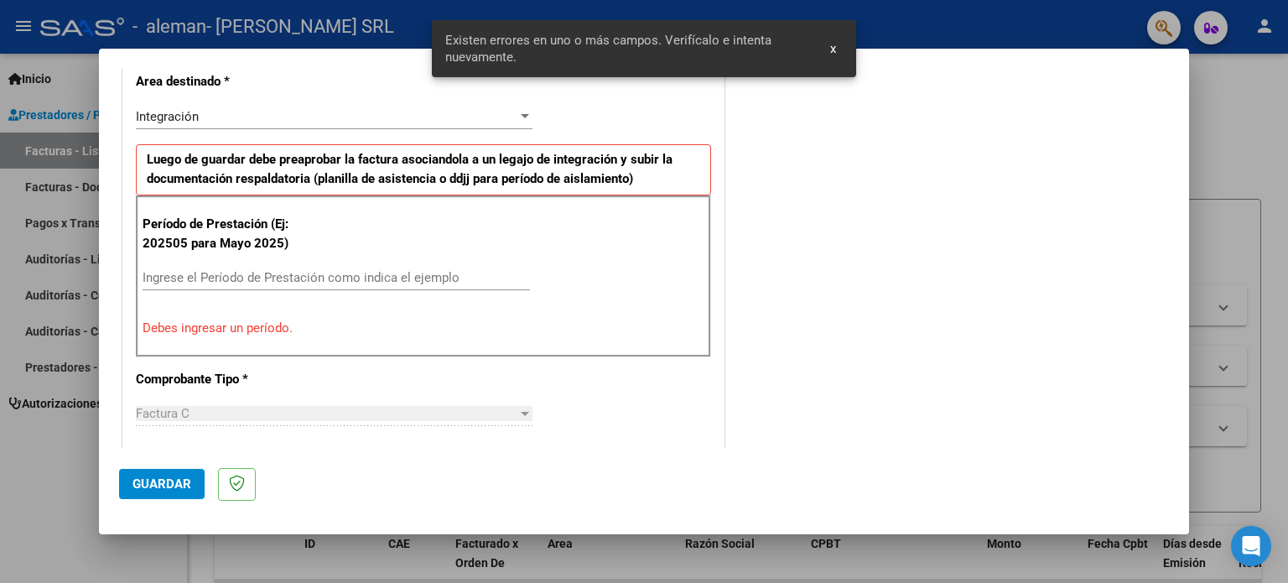
click at [268, 270] on input "Ingrese el Período de Prestación como indica el ejemplo" at bounding box center [336, 277] width 387 height 15
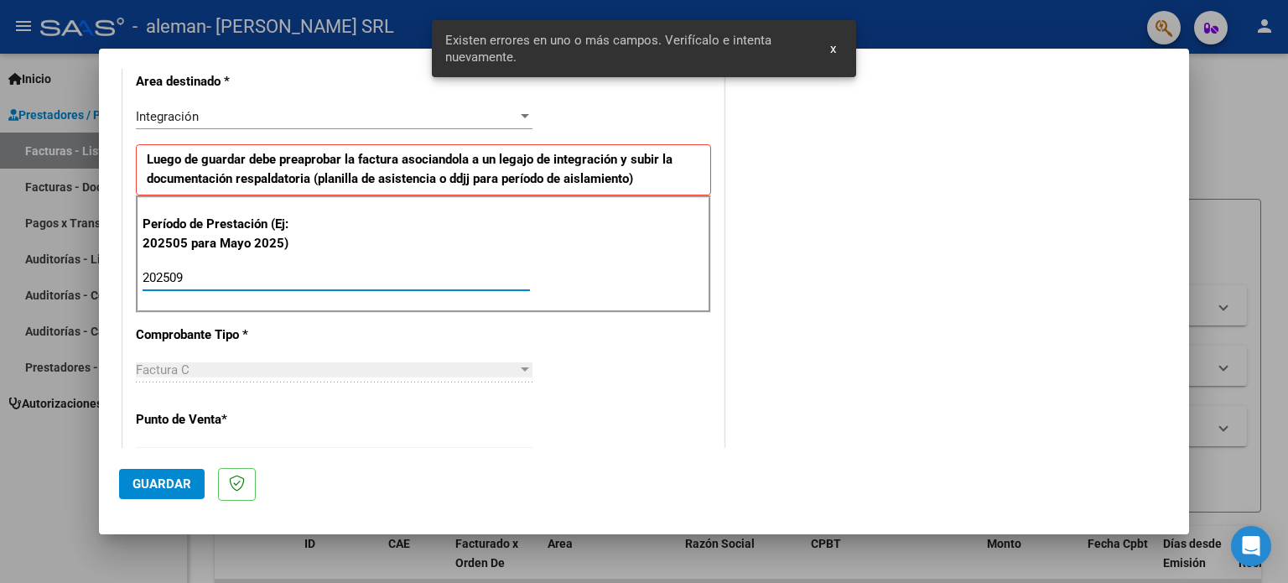
type input "202509"
click at [157, 486] on span "Guardar" at bounding box center [161, 483] width 59 height 15
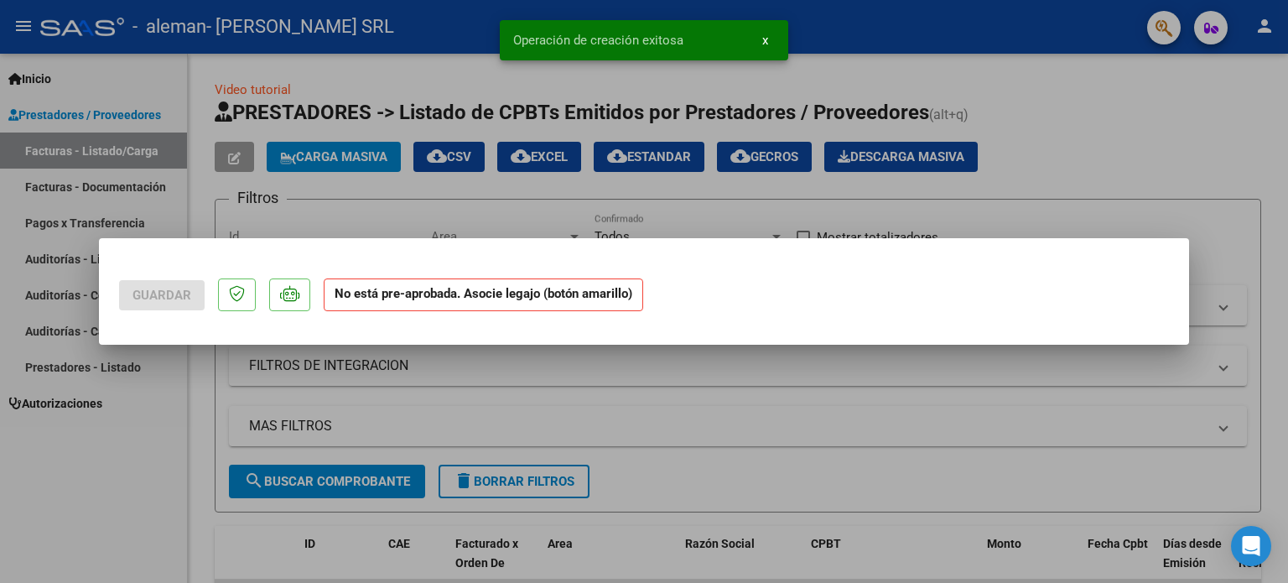
scroll to position [0, 0]
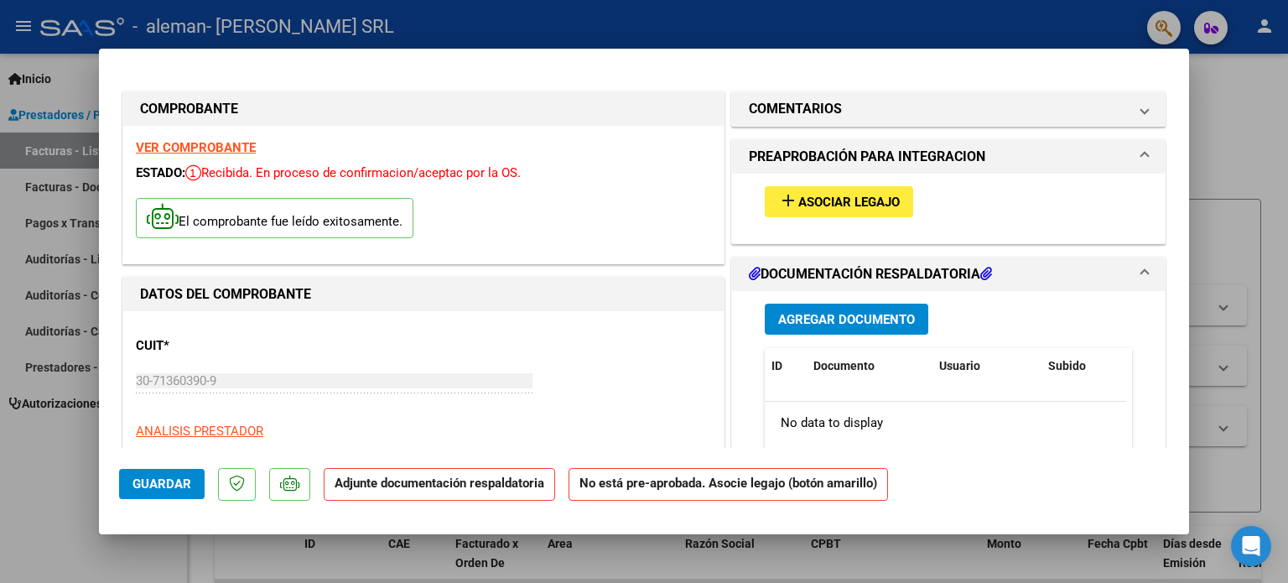
click at [839, 201] on span "Asociar Legajo" at bounding box center [848, 202] width 101 height 15
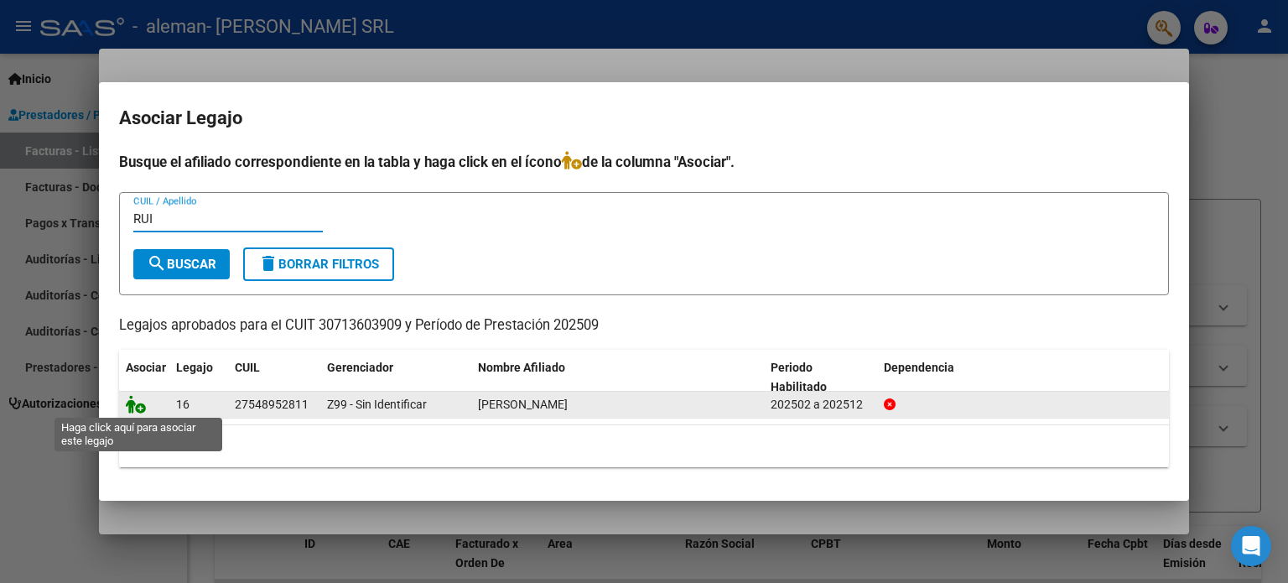
type input "RUI"
click at [137, 405] on icon at bounding box center [136, 404] width 20 height 18
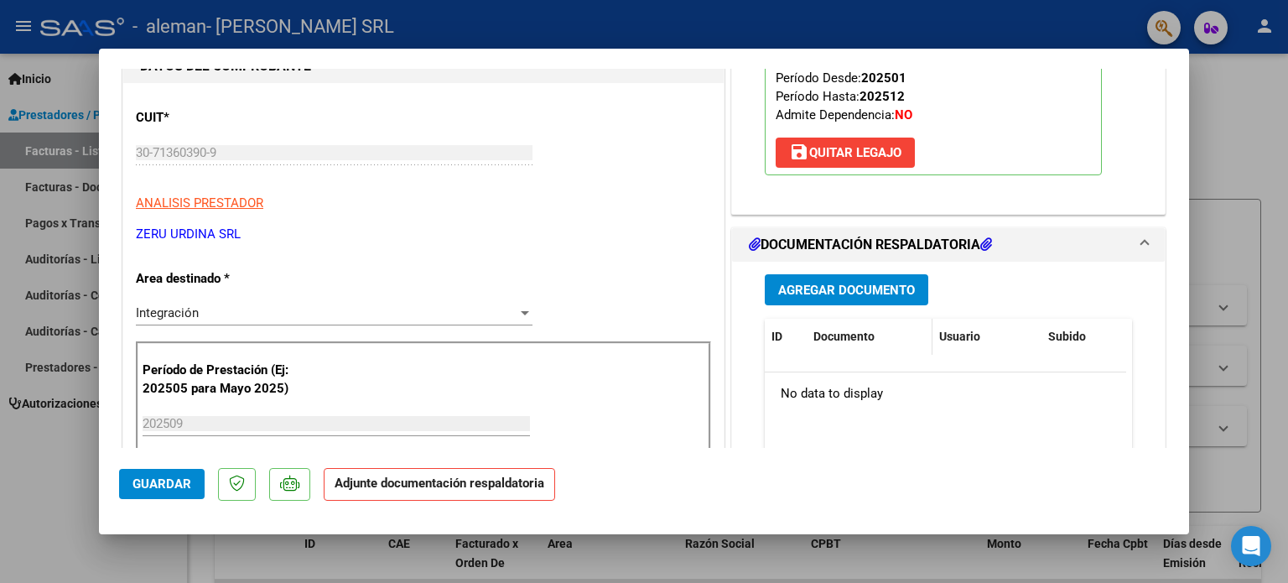
scroll to position [252, 0]
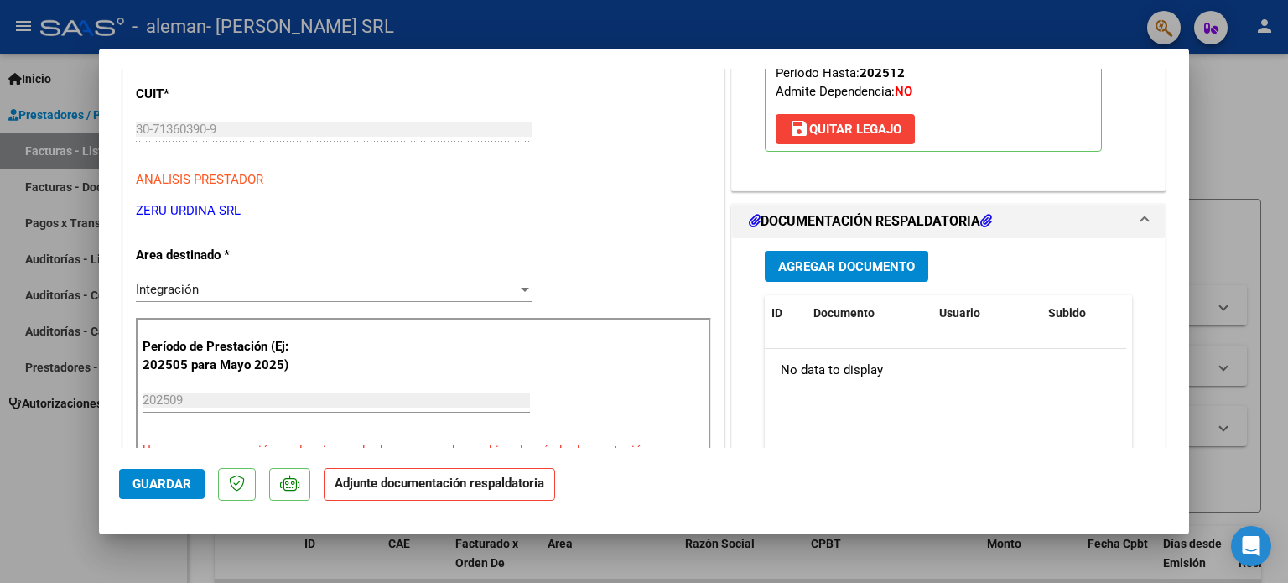
click at [849, 264] on span "Agregar Documento" at bounding box center [846, 266] width 137 height 15
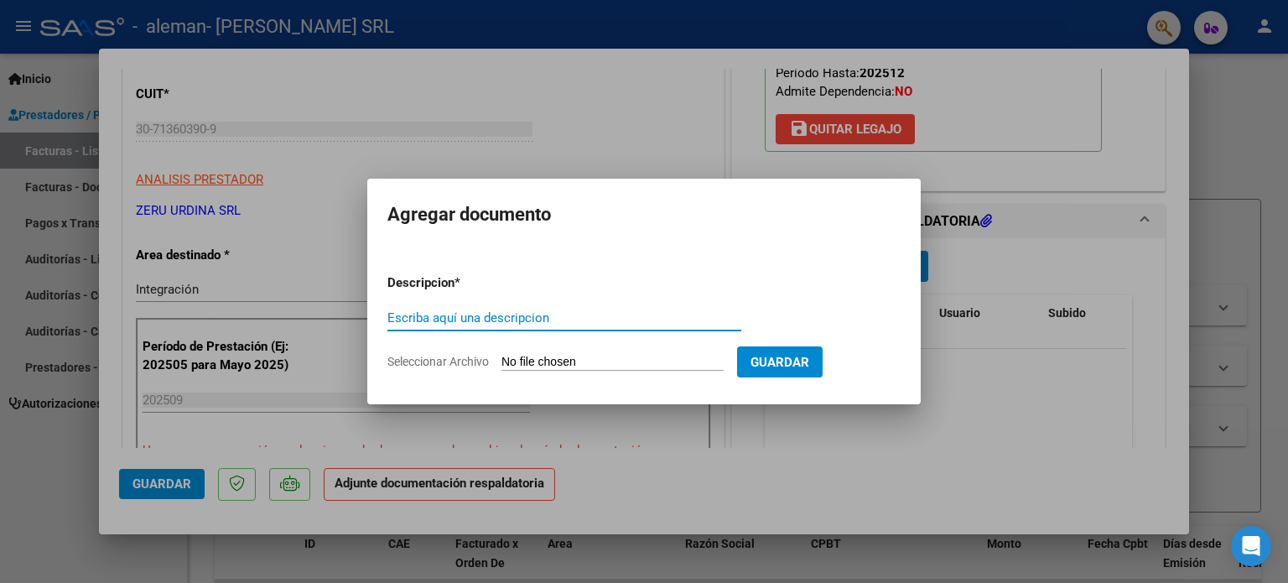
click at [512, 311] on input "Escriba aquí una descripcion" at bounding box center [564, 317] width 354 height 15
type input "ASISTENCIA"
click at [501, 355] on input "Seleccionar Archivo" at bounding box center [612, 363] width 222 height 16
type input "C:\fakepath\30713603909_011_00003_00014296.pdf"
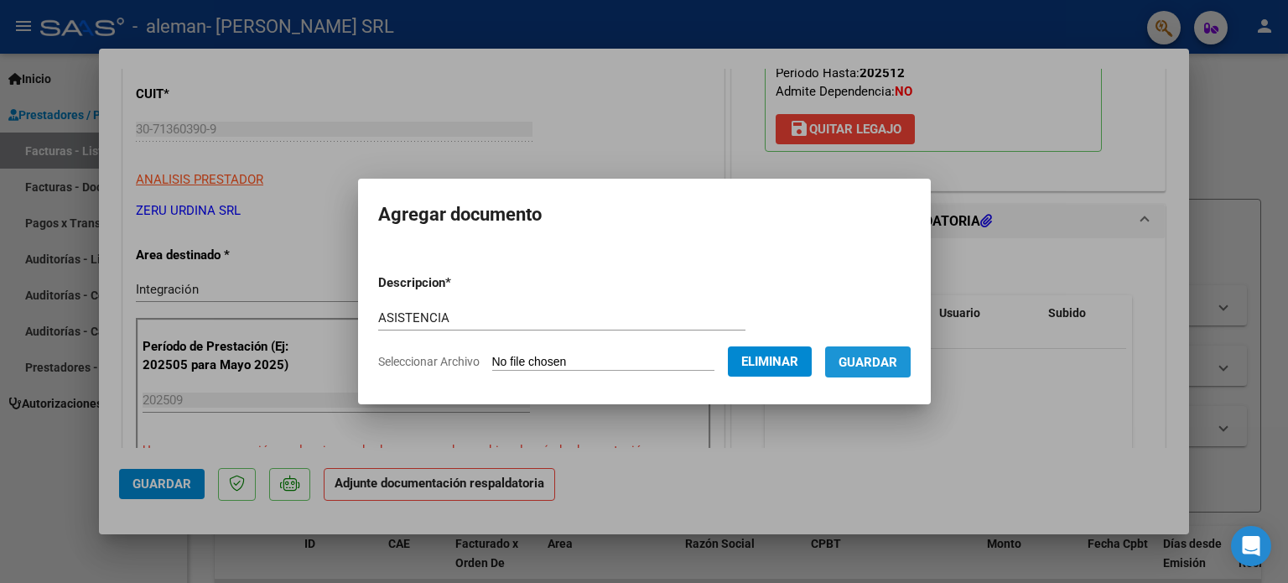
click at [878, 363] on span "Guardar" at bounding box center [868, 362] width 59 height 15
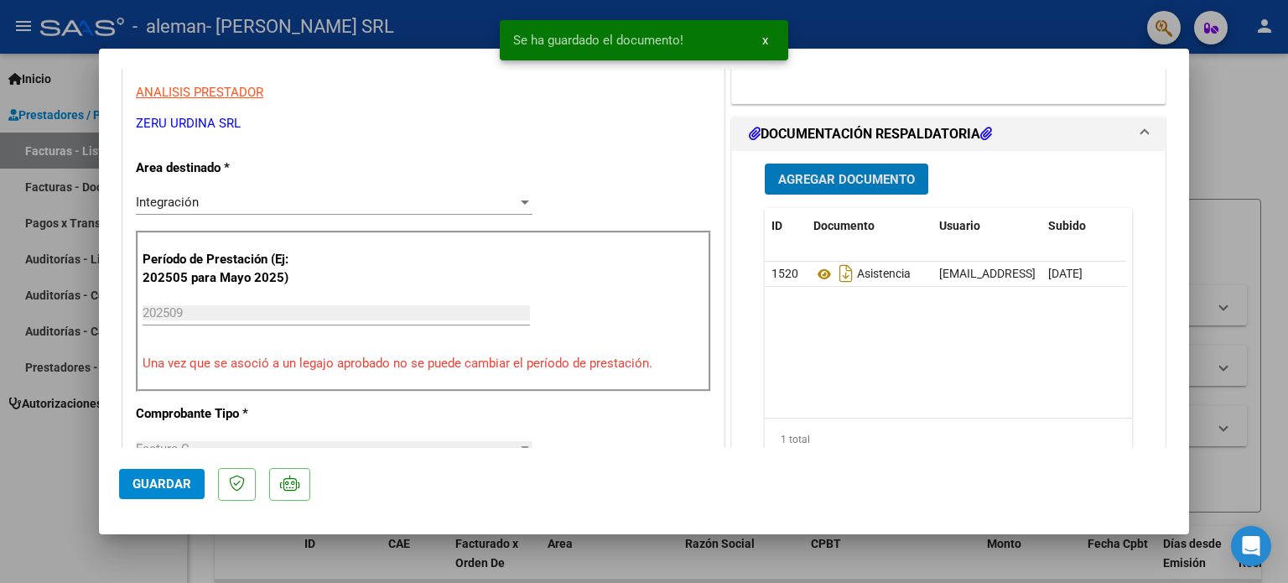
scroll to position [335, 0]
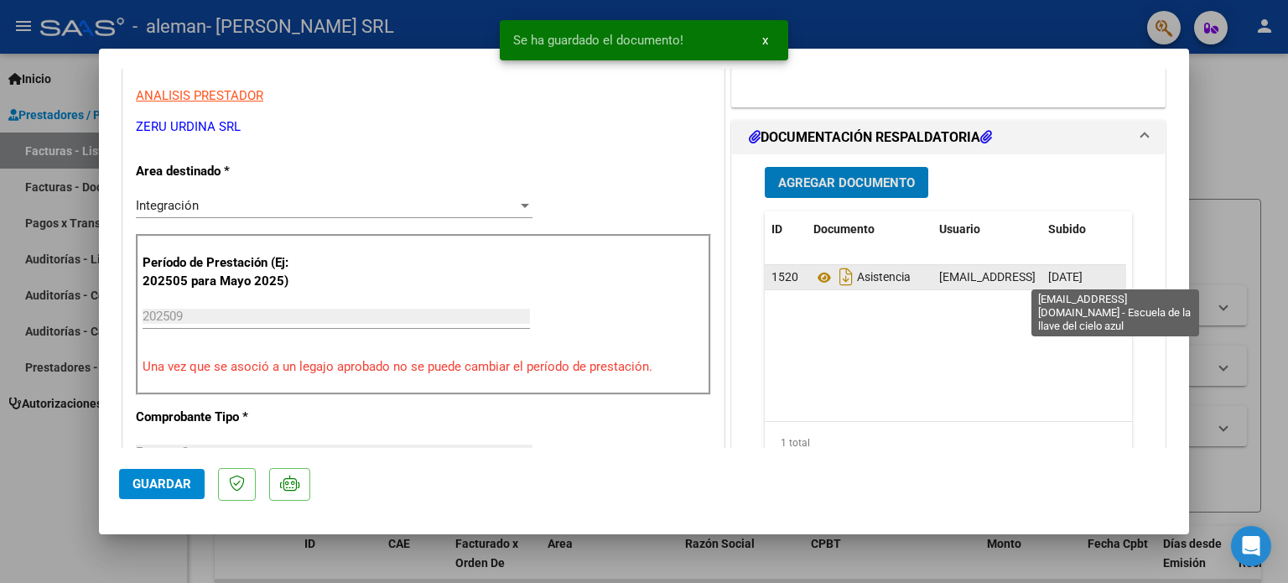
click at [982, 274] on span "facturacion@escueladelallave.edu.ar - Escuela de la llave del cielo azul" at bounding box center [1117, 276] width 356 height 13
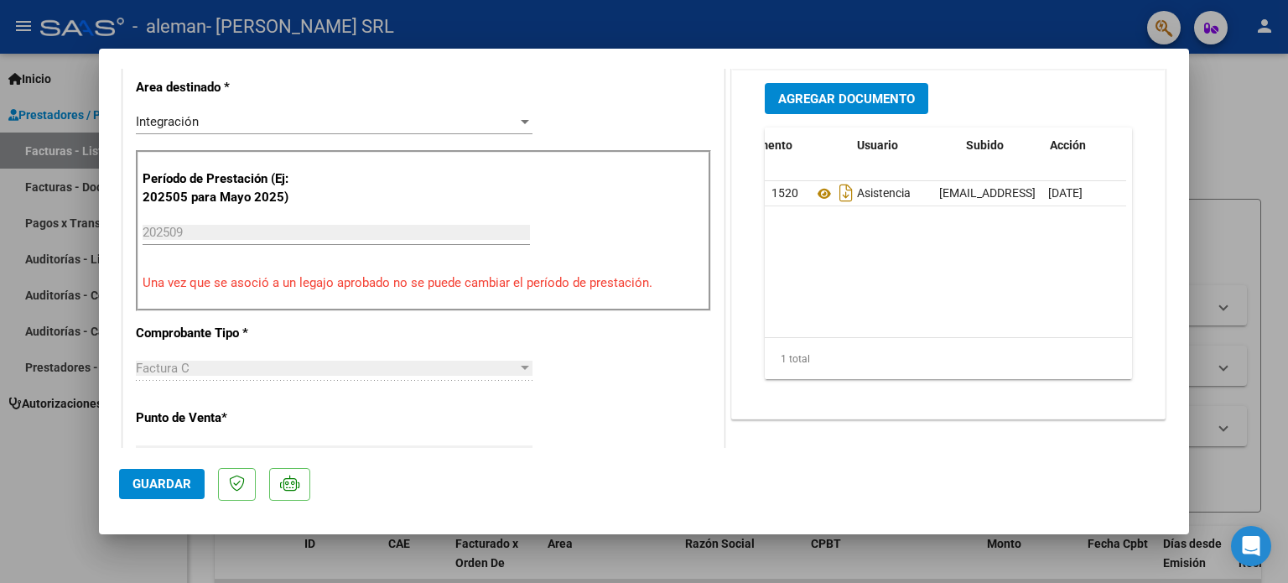
scroll to position [0, 82]
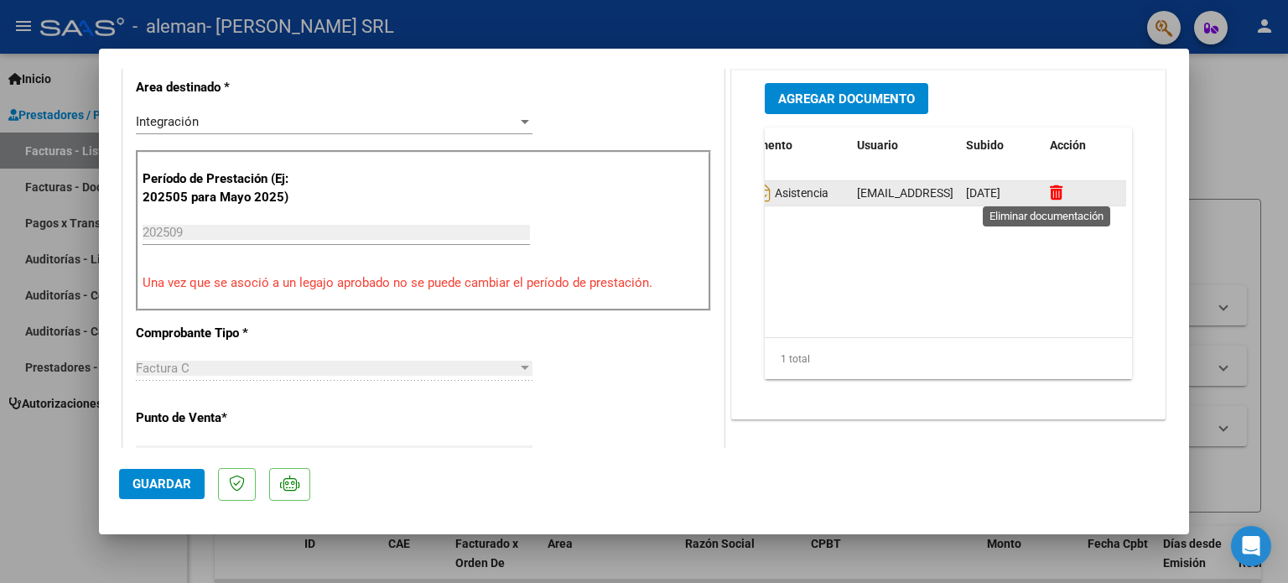
click at [1050, 198] on icon at bounding box center [1056, 192] width 13 height 16
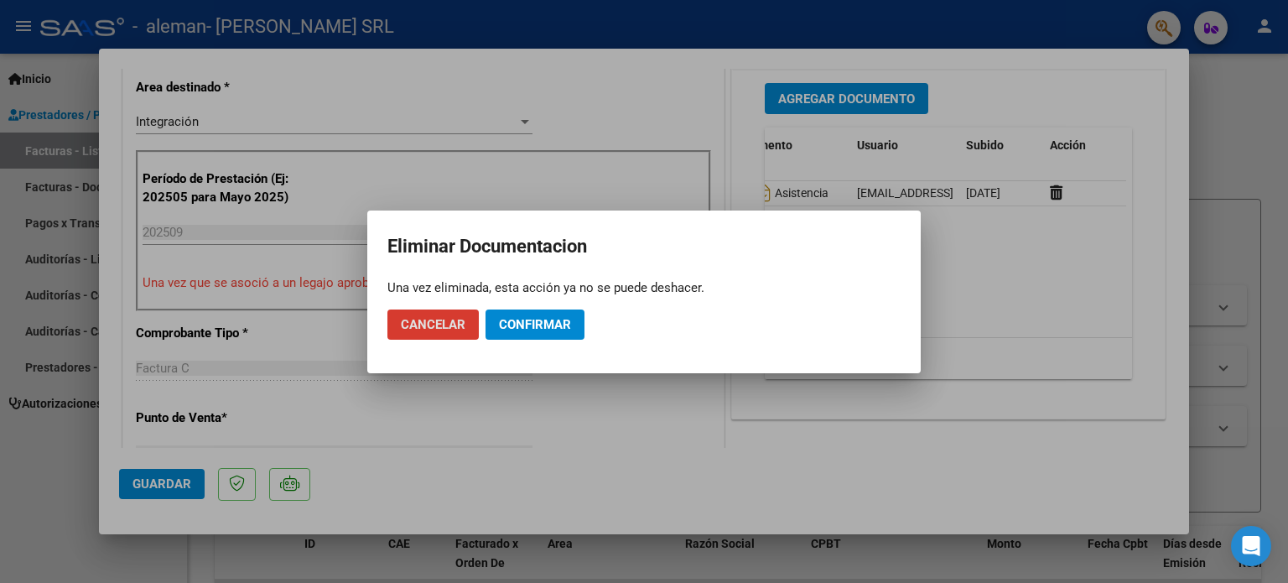
click at [569, 328] on span "Confirmar" at bounding box center [535, 324] width 72 height 15
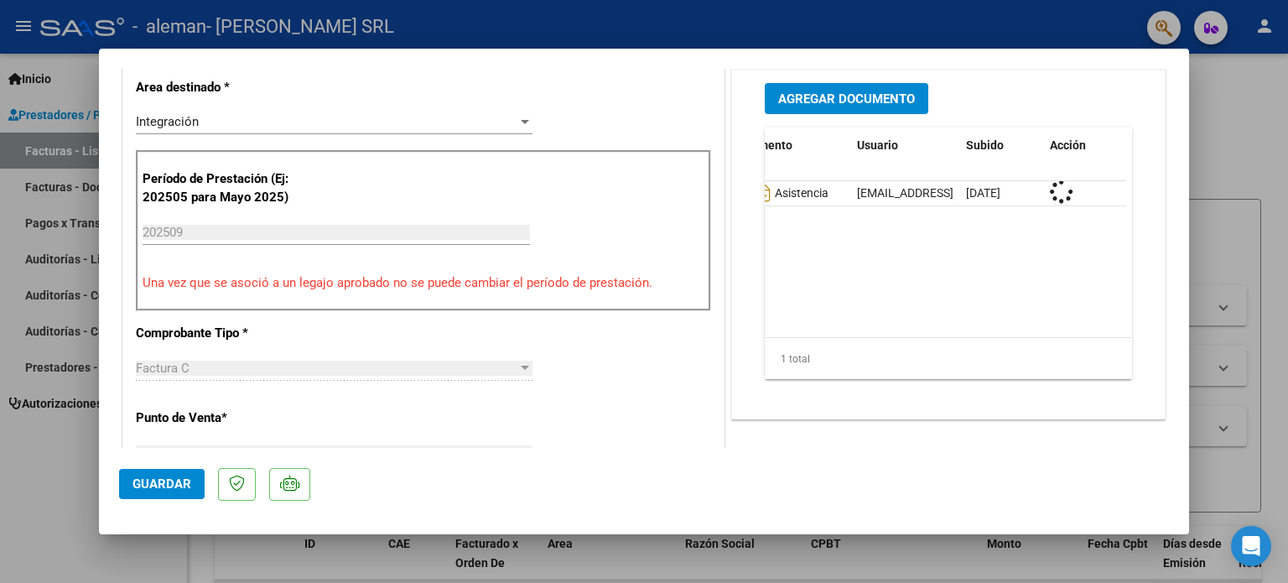
scroll to position [0, 0]
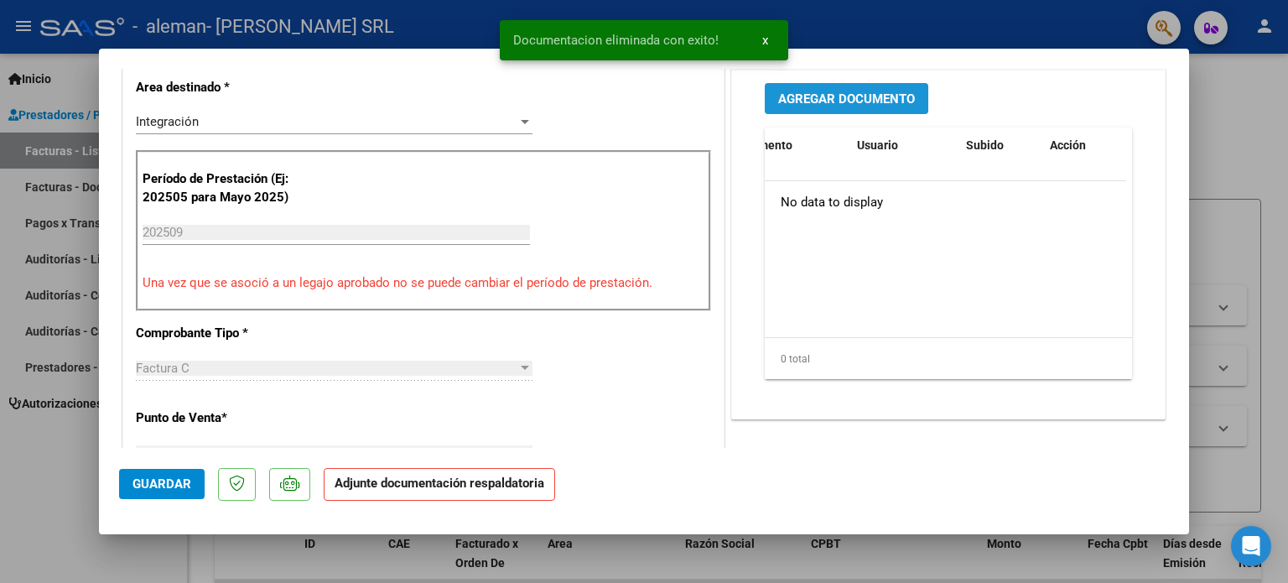
click at [832, 96] on span "Agregar Documento" at bounding box center [846, 98] width 137 height 15
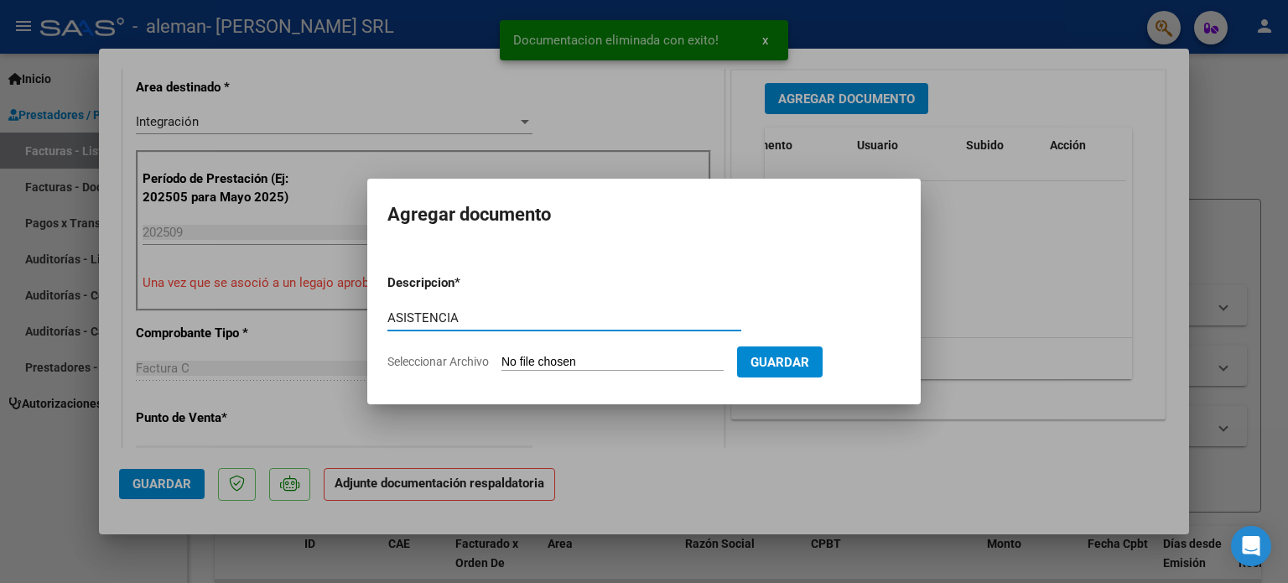
type input "ASISTENCIA"
click at [501, 355] on input "Seleccionar Archivo" at bounding box center [612, 363] width 222 height 16
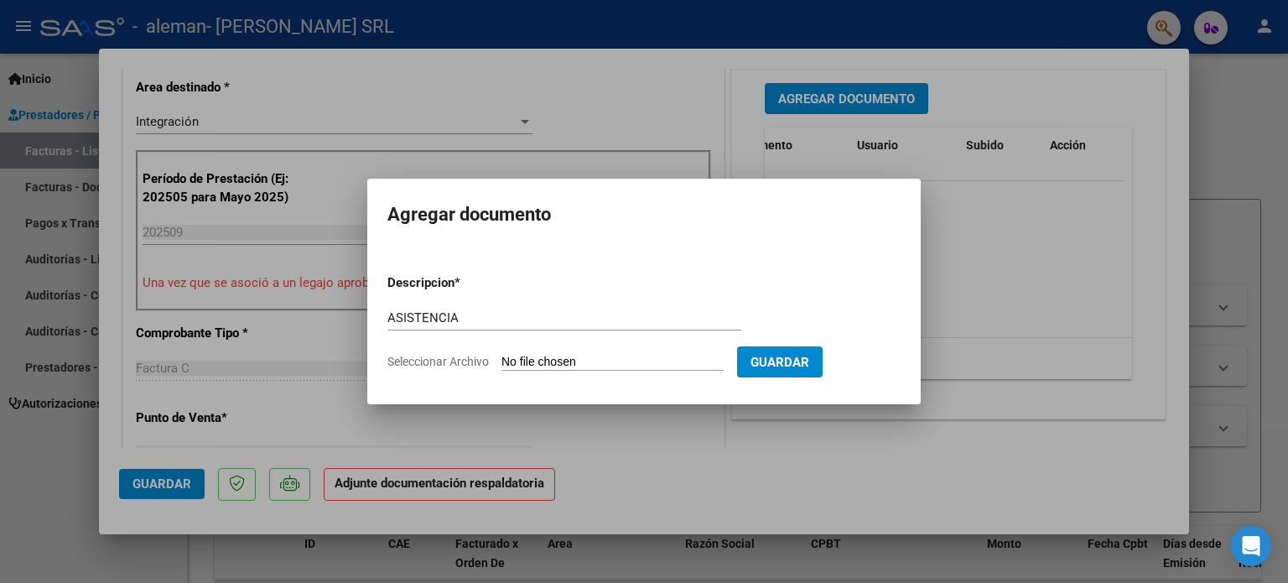
type input "C:\fakepath\RUIBAL ASIST SEP.pdf"
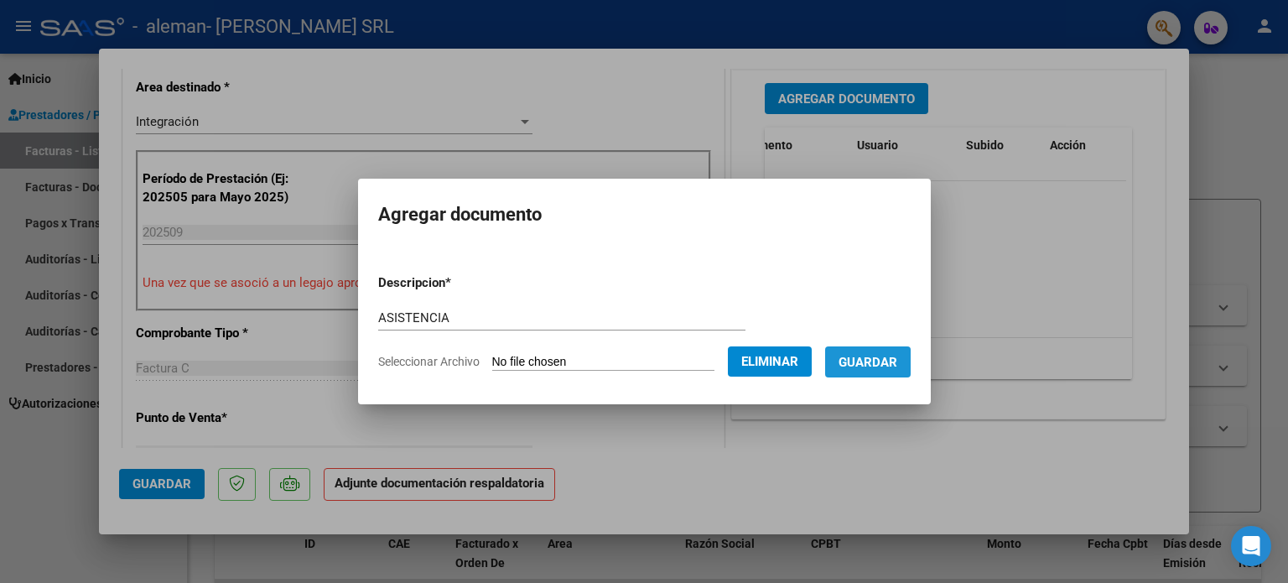
click at [889, 358] on span "Guardar" at bounding box center [868, 362] width 59 height 15
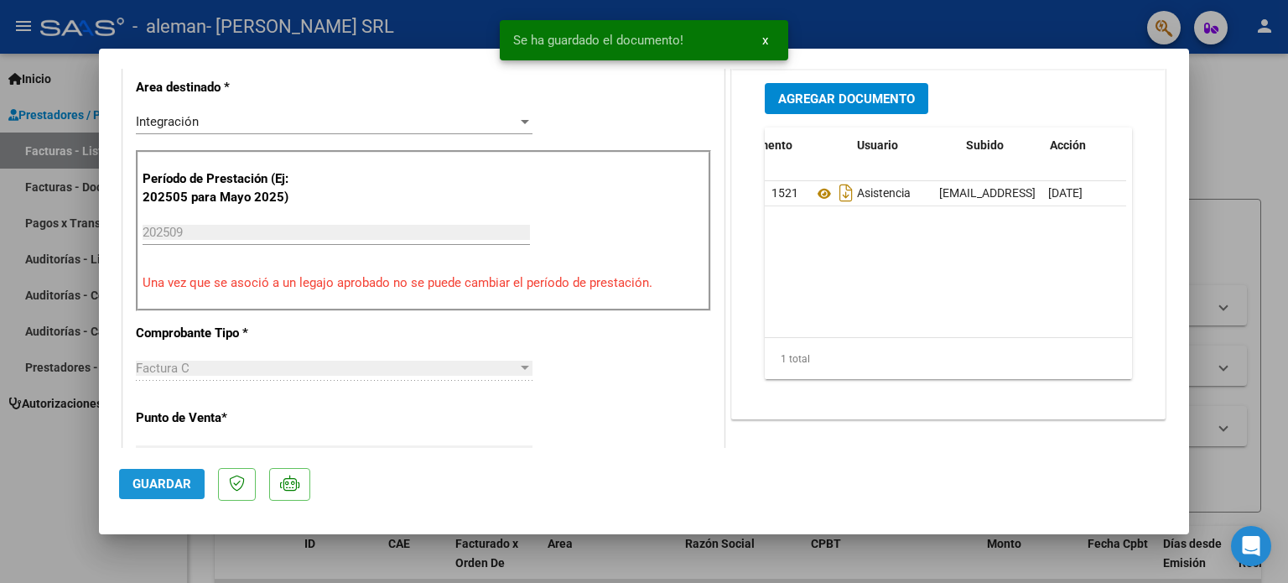
click at [156, 486] on span "Guardar" at bounding box center [161, 483] width 59 height 15
click at [52, 513] on div at bounding box center [644, 291] width 1288 height 583
type input "$ 0,00"
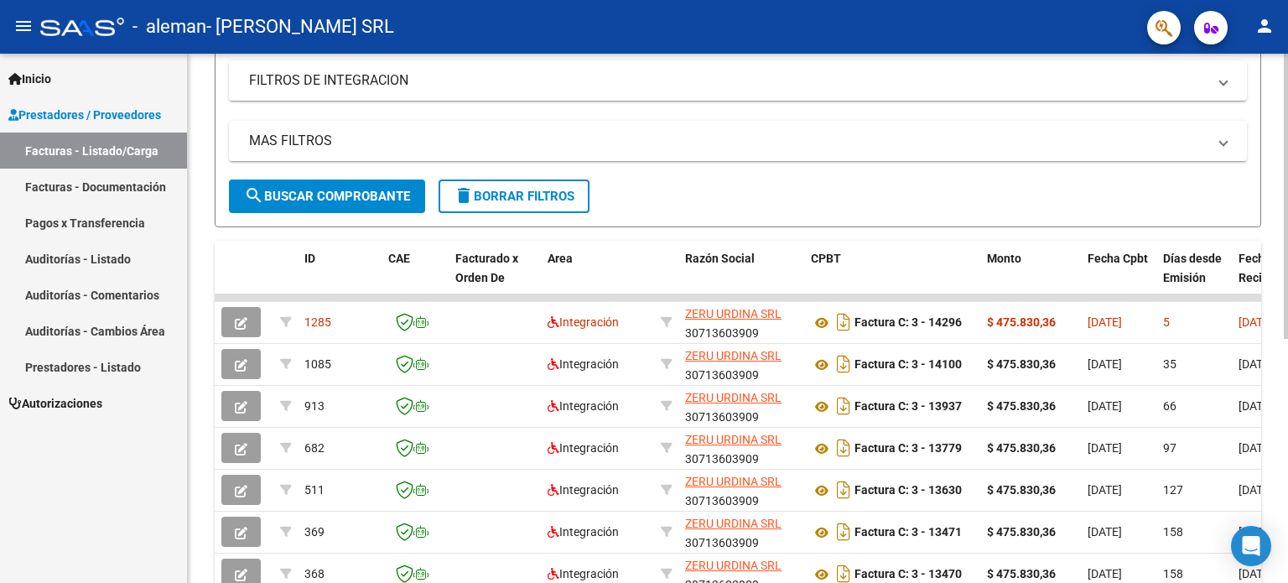
scroll to position [335, 0]
